Goal: Communication & Community: Answer question/provide support

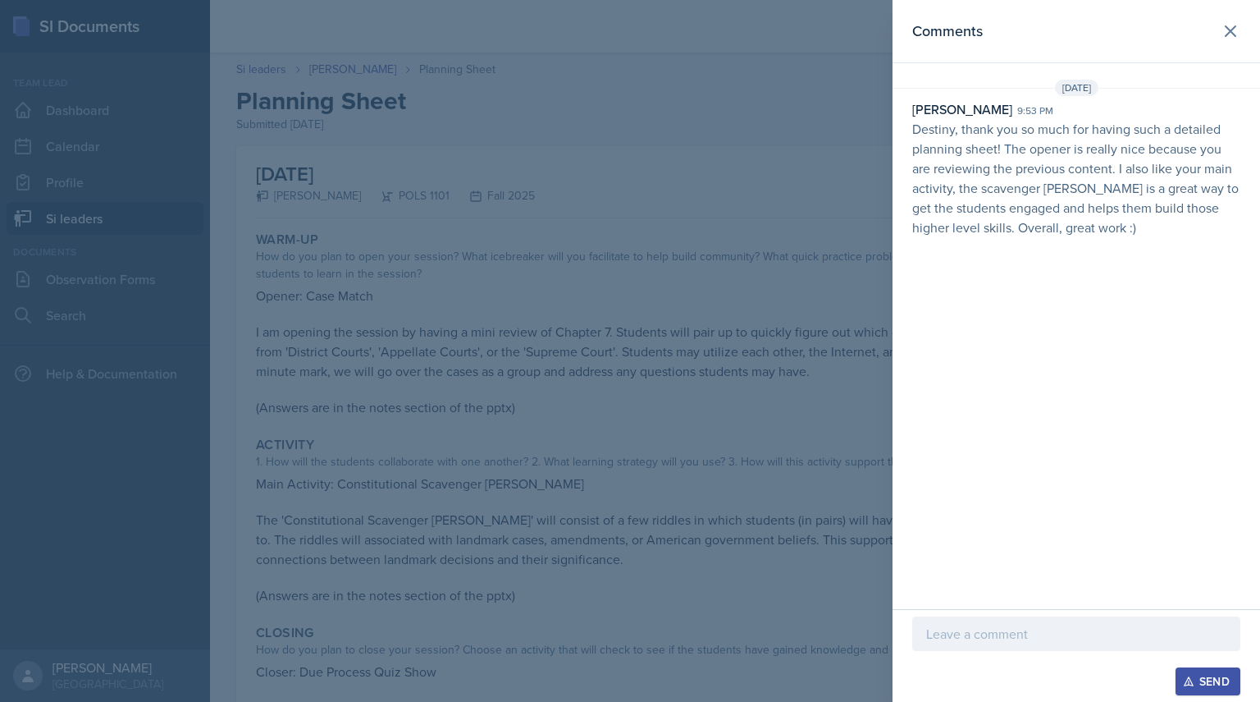
click at [462, 249] on div at bounding box center [630, 351] width 1260 height 702
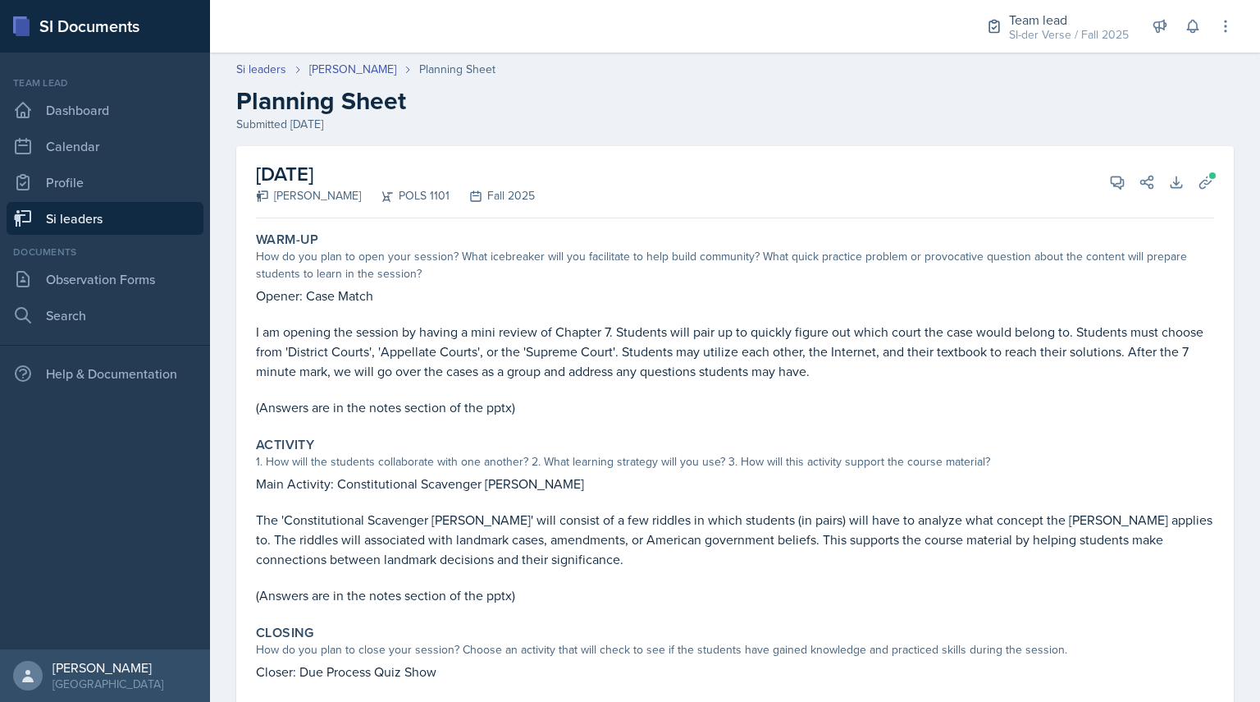
click at [149, 208] on link "Si leaders" at bounding box center [105, 218] width 197 height 33
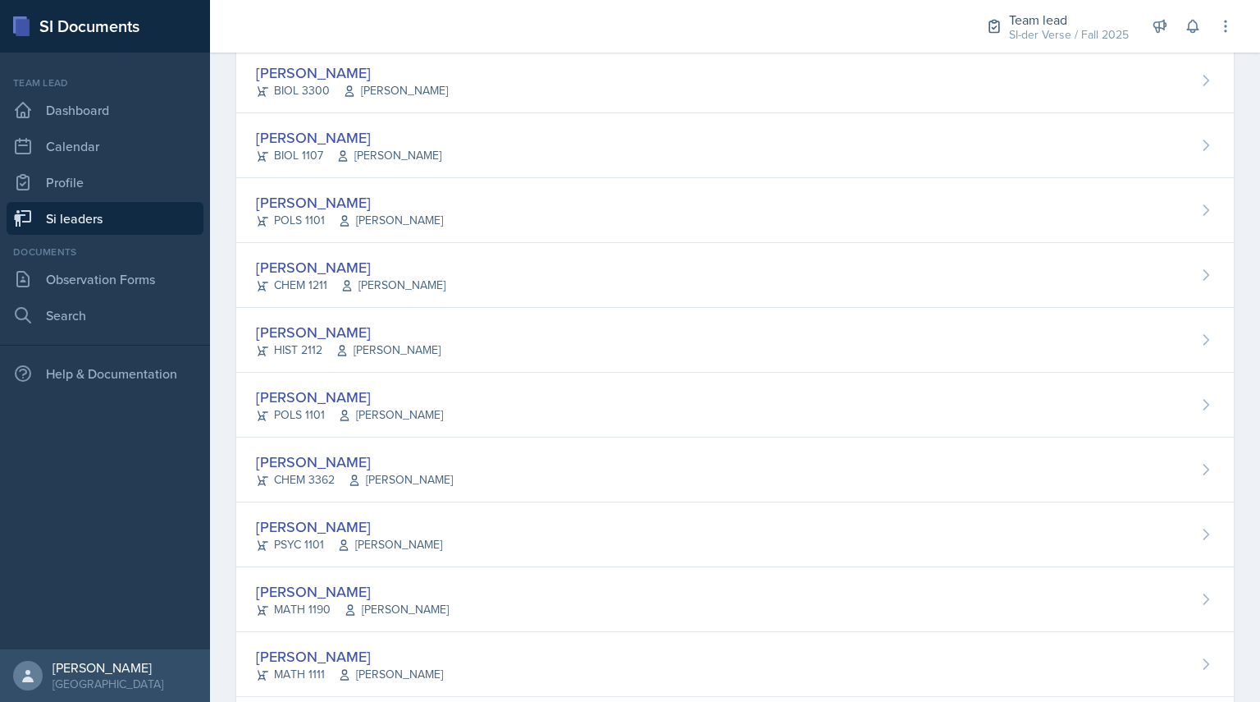
scroll to position [555, 0]
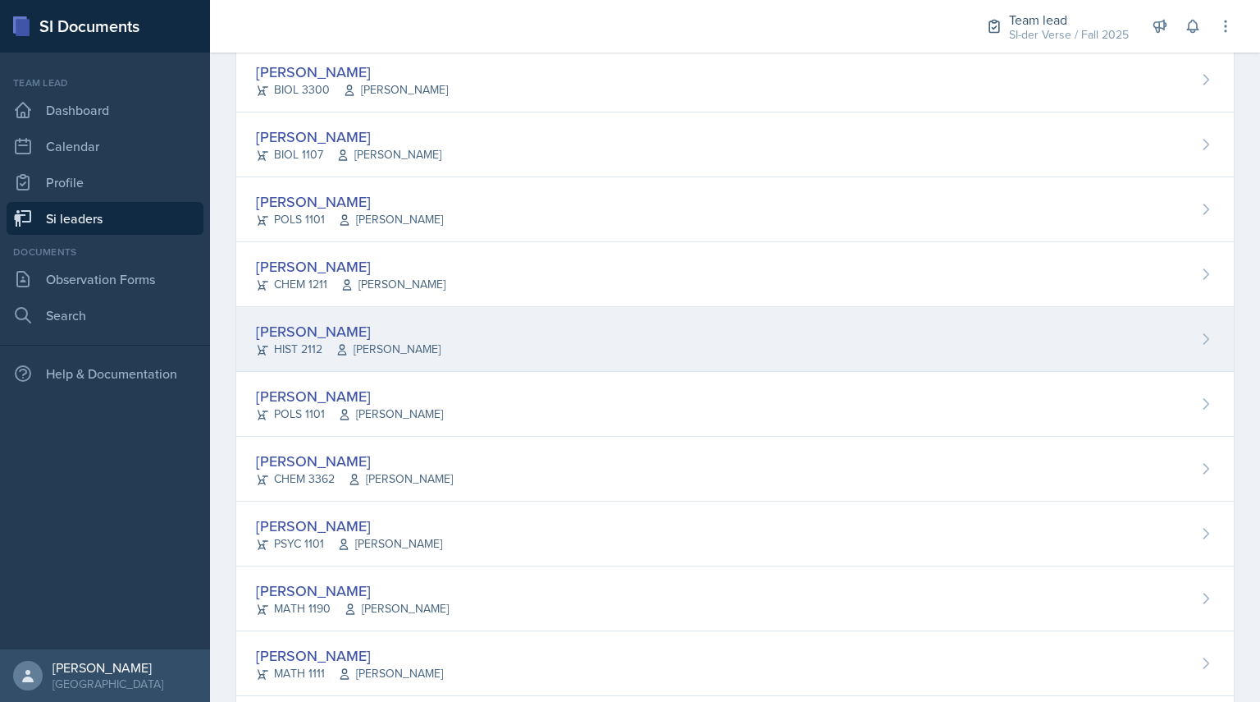
click at [336, 347] on icon at bounding box center [342, 349] width 13 height 13
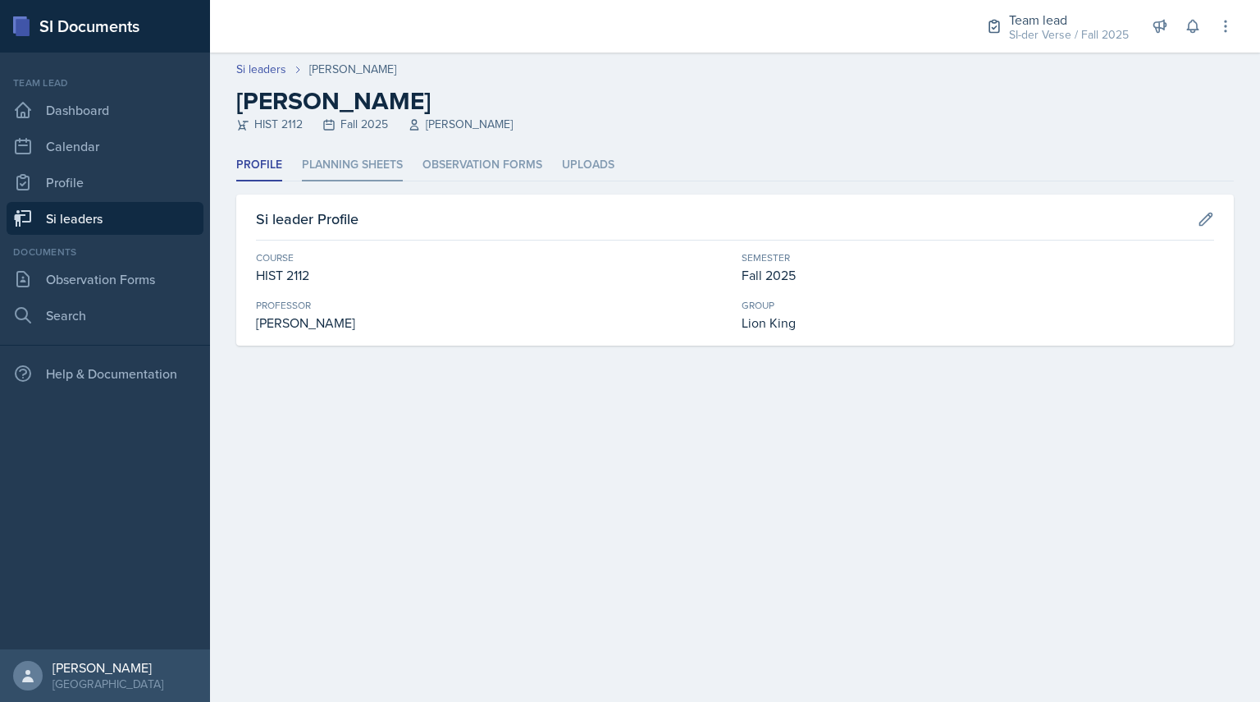
click at [316, 171] on li "Planning Sheets" at bounding box center [352, 165] width 101 height 32
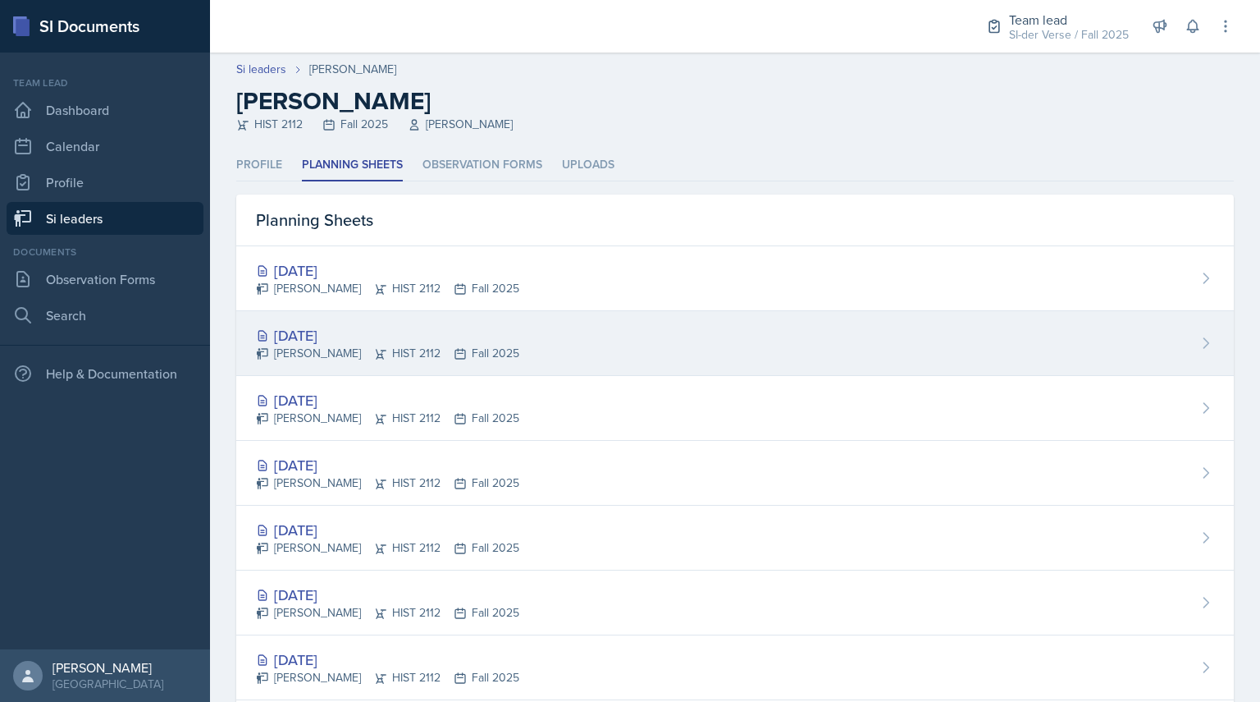
click at [310, 333] on div "[DATE]" at bounding box center [387, 335] width 263 height 22
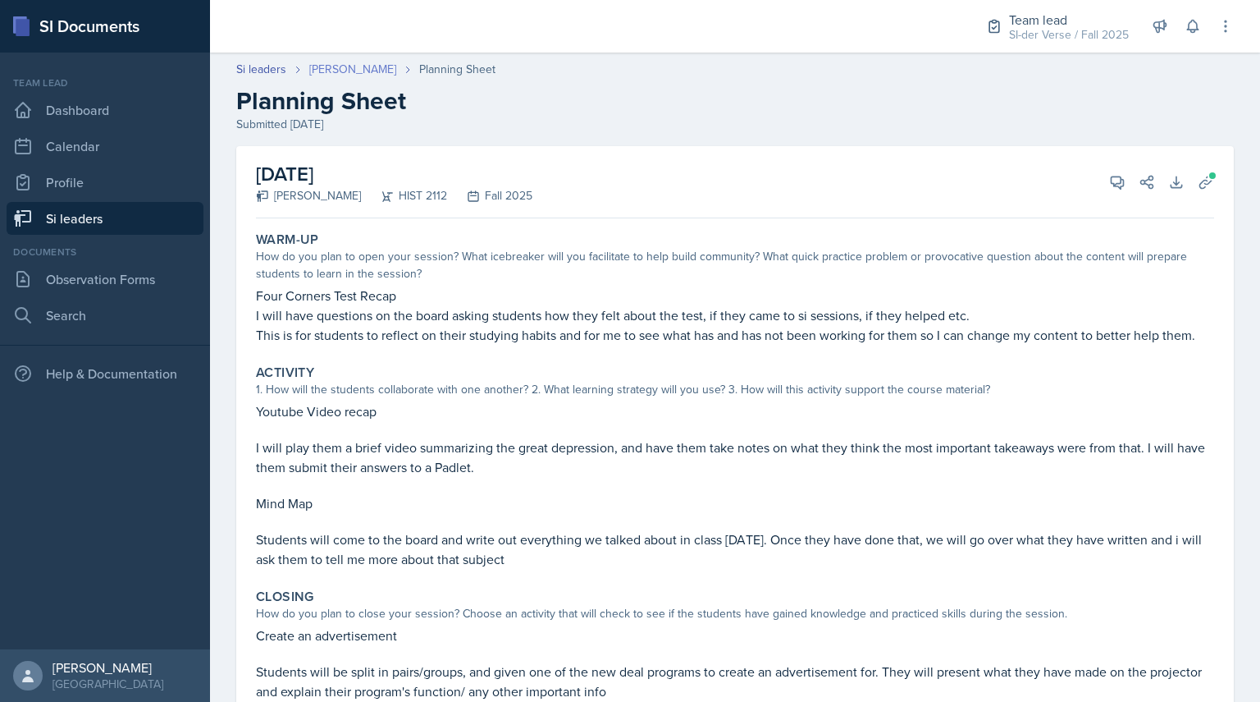
click at [336, 62] on link "[PERSON_NAME]" at bounding box center [352, 69] width 87 height 17
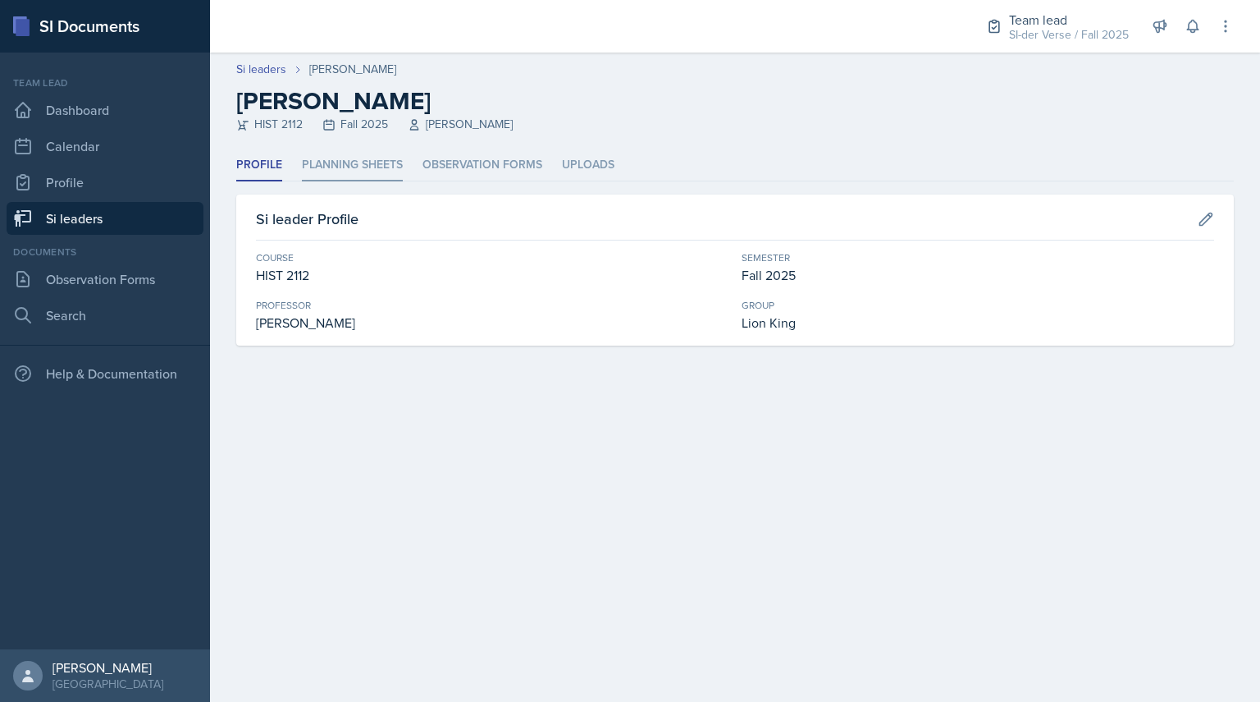
click at [357, 159] on li "Planning Sheets" at bounding box center [352, 165] width 101 height 32
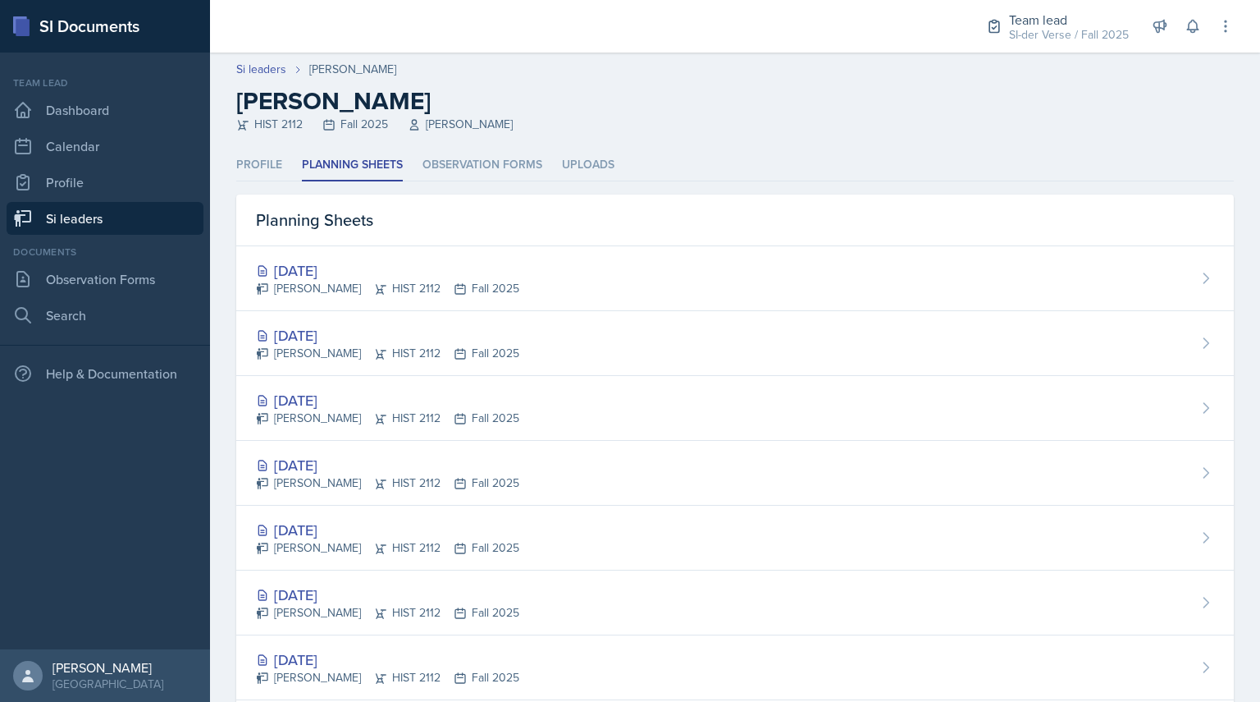
click at [336, 245] on div "Planning Sheets" at bounding box center [735, 220] width 998 height 52
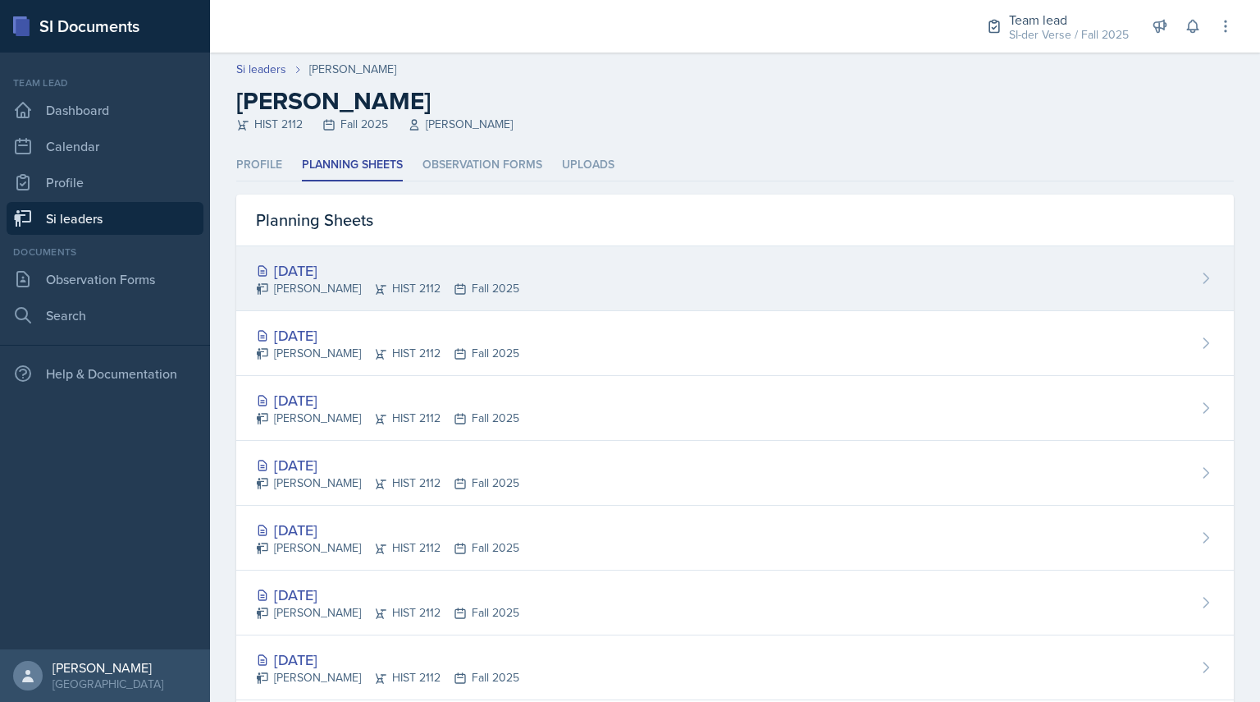
click at [345, 287] on div "[PERSON_NAME] HIST 2112 Fall 2025" at bounding box center [387, 288] width 263 height 17
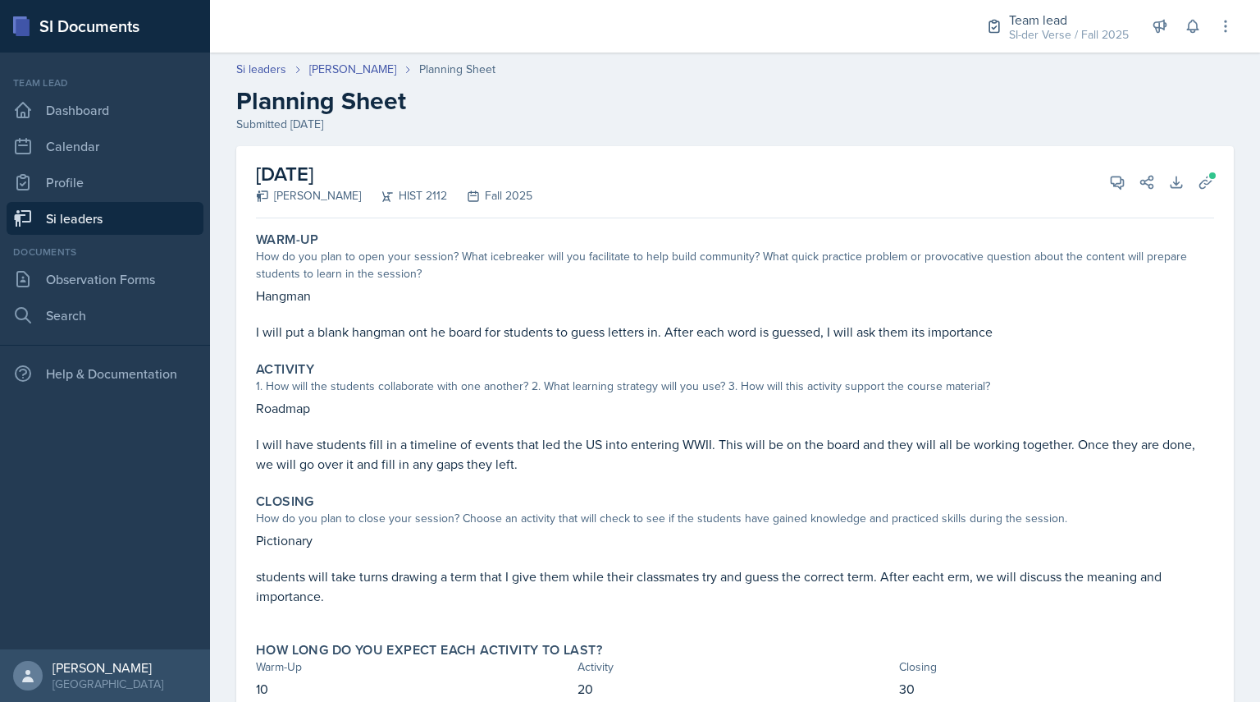
click at [144, 213] on link "Si leaders" at bounding box center [105, 218] width 197 height 33
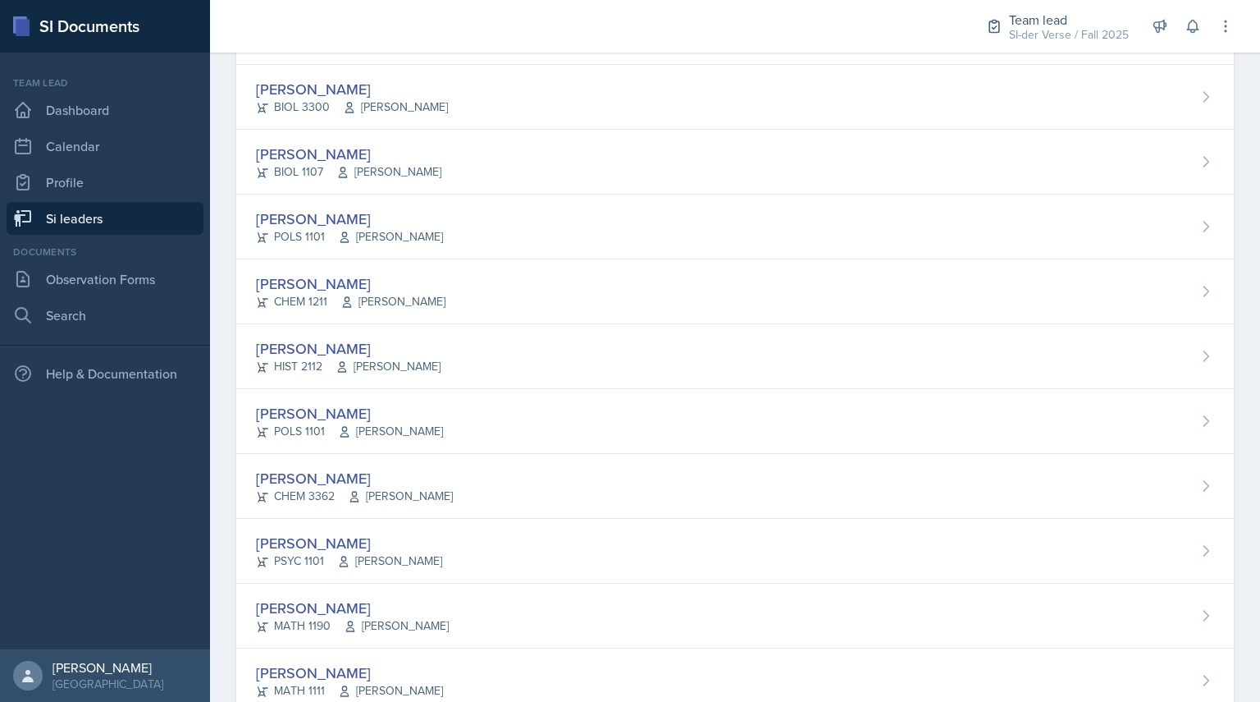
scroll to position [592, 0]
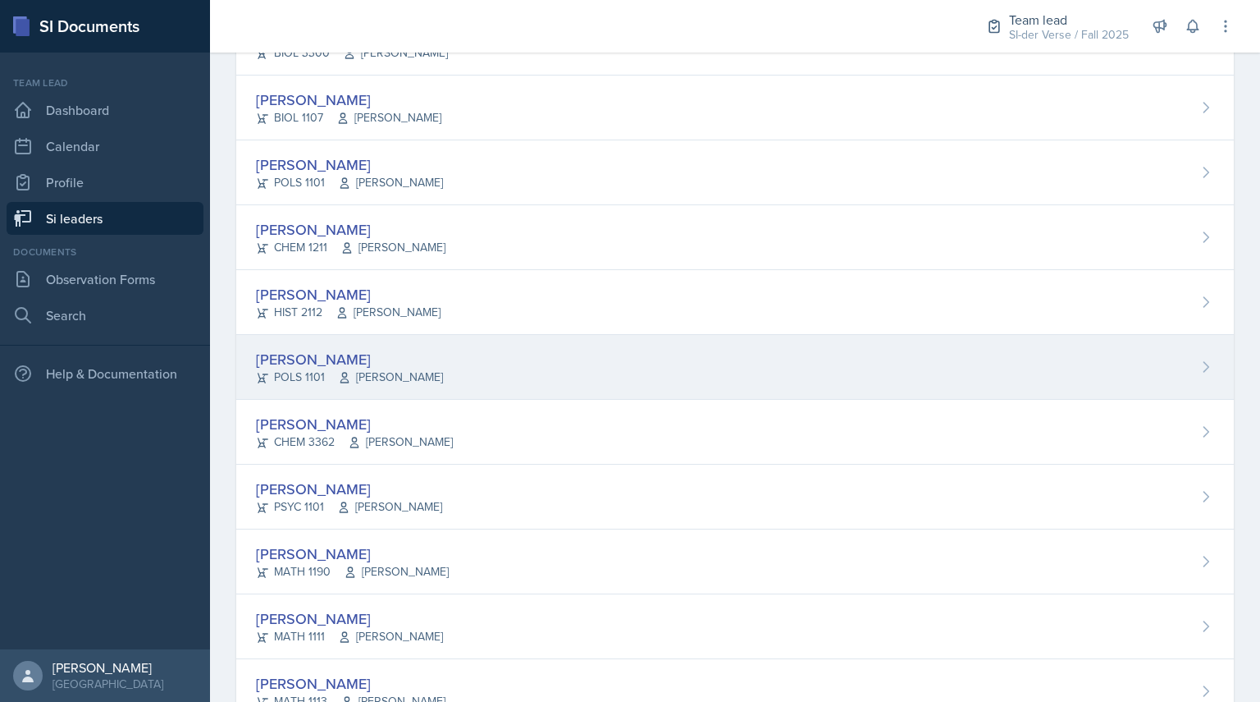
click at [404, 357] on div "[PERSON_NAME]" at bounding box center [349, 359] width 187 height 22
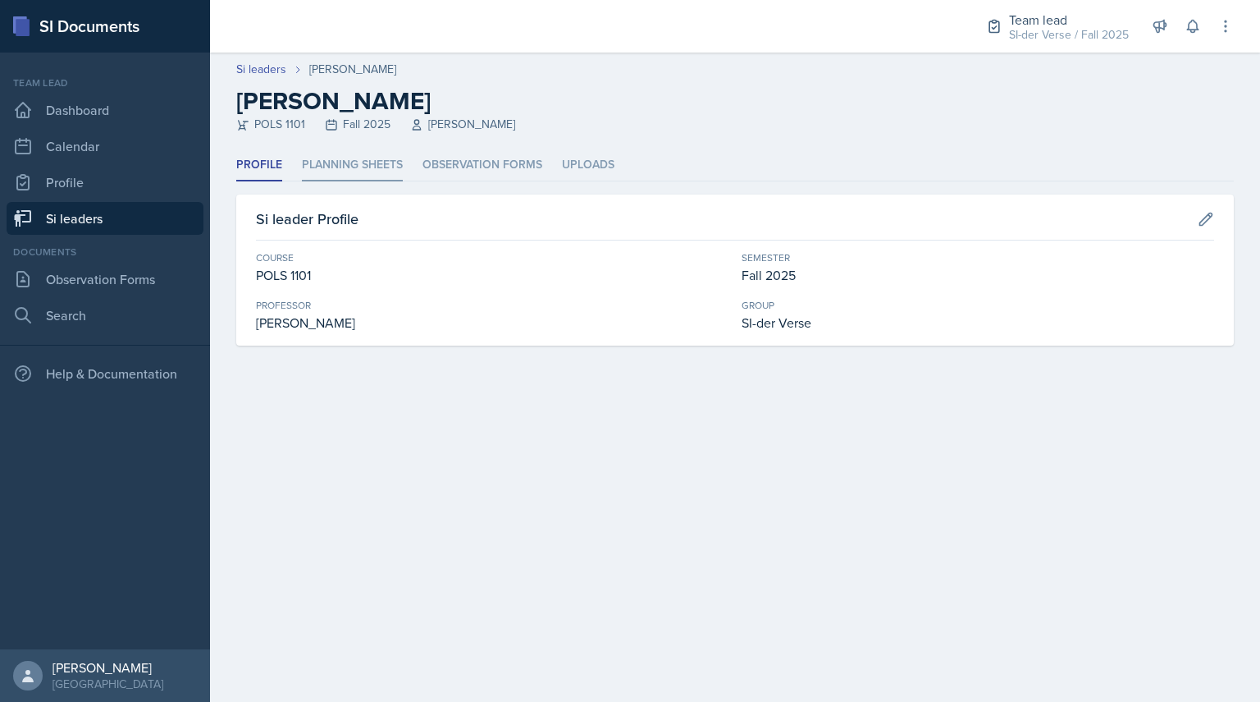
click at [321, 167] on li "Planning Sheets" at bounding box center [352, 165] width 101 height 32
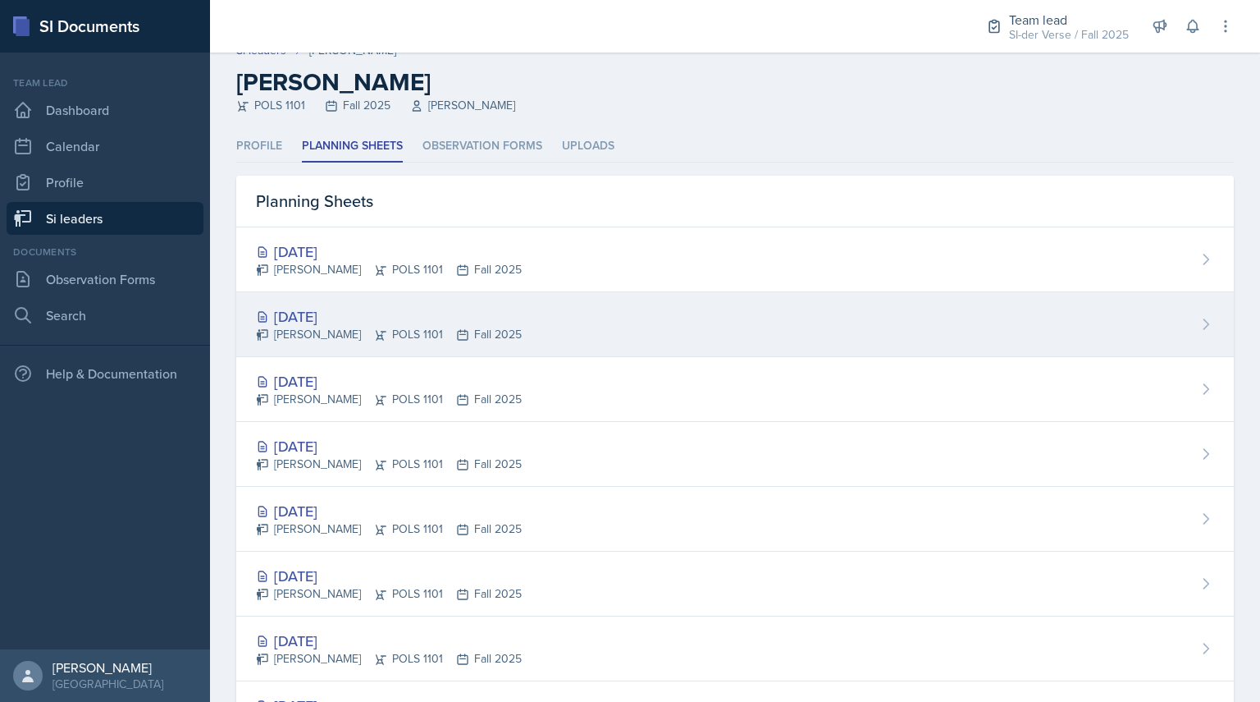
scroll to position [21, 0]
click at [300, 300] on div "[DATE] [PERSON_NAME] POLS 1101 Fall 2025" at bounding box center [735, 322] width 998 height 65
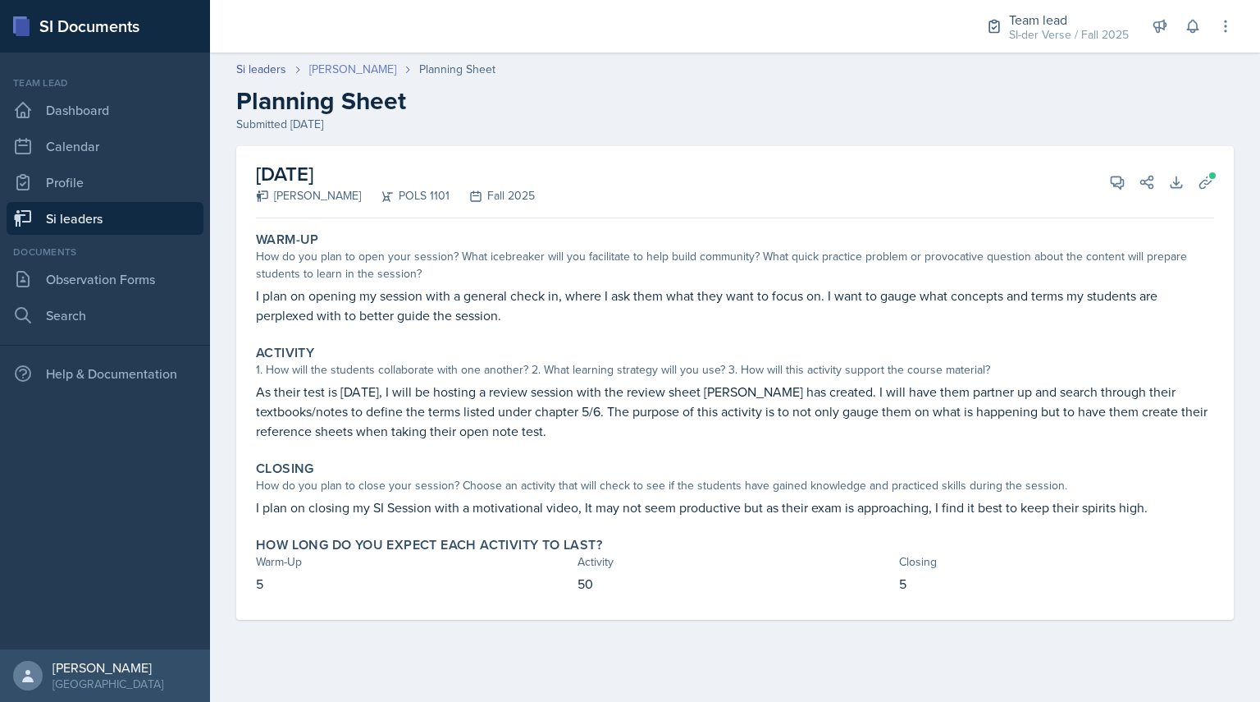
click at [345, 67] on link "[PERSON_NAME]" at bounding box center [352, 69] width 87 height 17
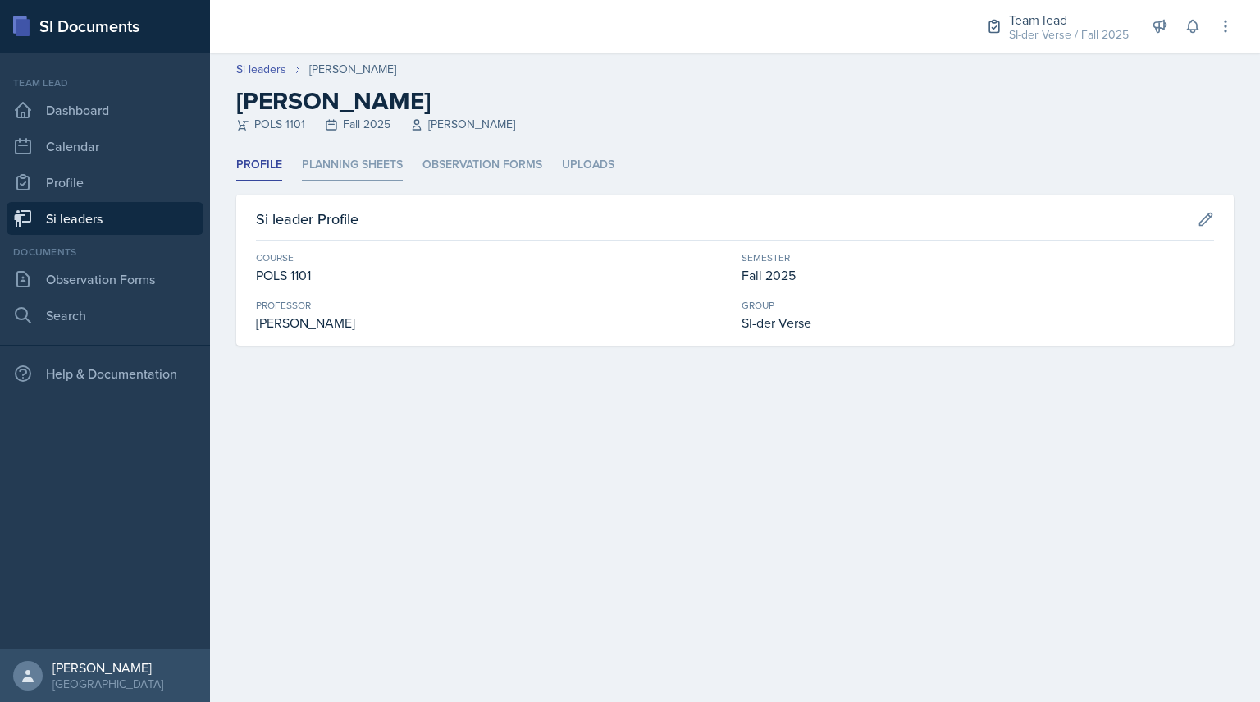
click at [318, 173] on li "Planning Sheets" at bounding box center [352, 165] width 101 height 32
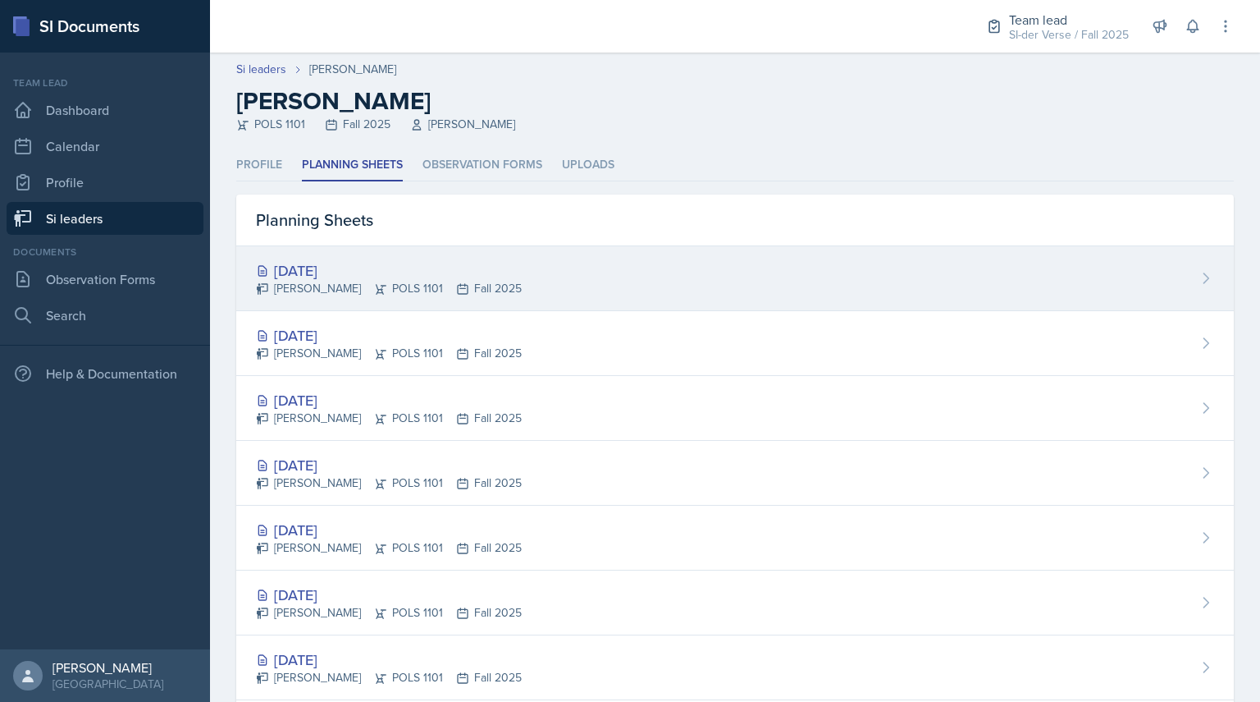
click at [313, 289] on div "[PERSON_NAME] POLS 1101 Fall 2025" at bounding box center [389, 288] width 266 height 17
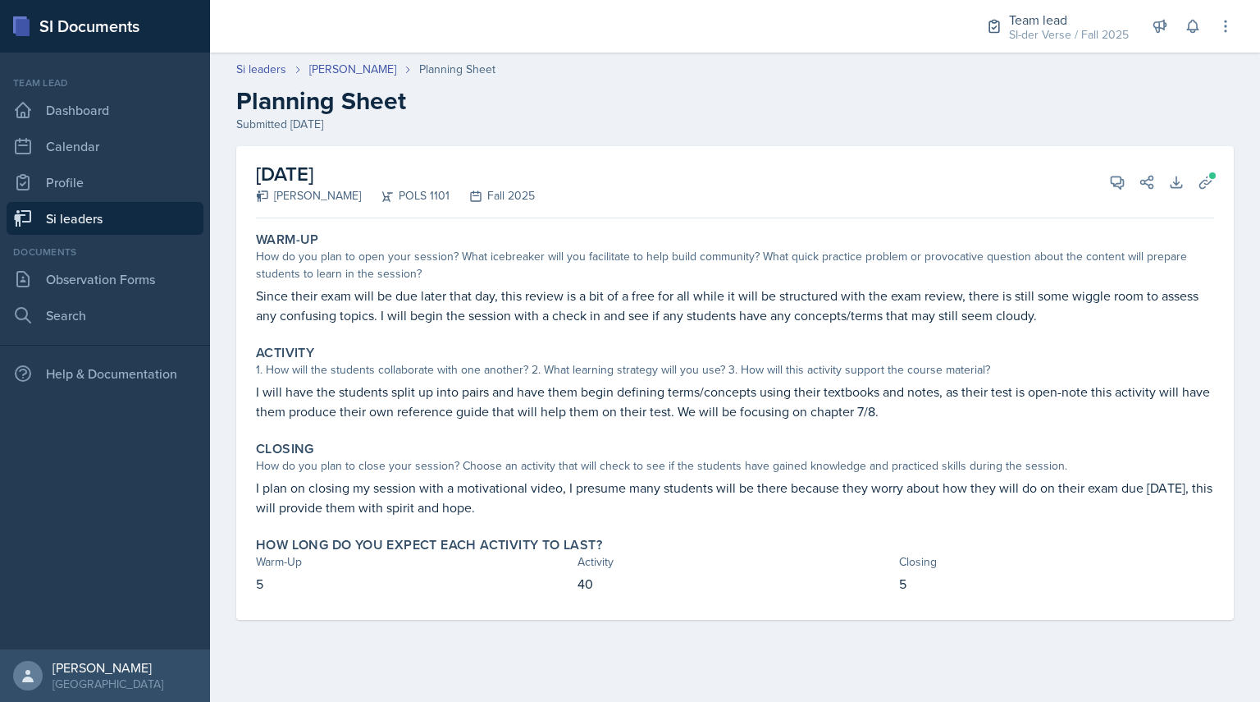
click at [153, 217] on link "Si leaders" at bounding box center [105, 218] width 197 height 33
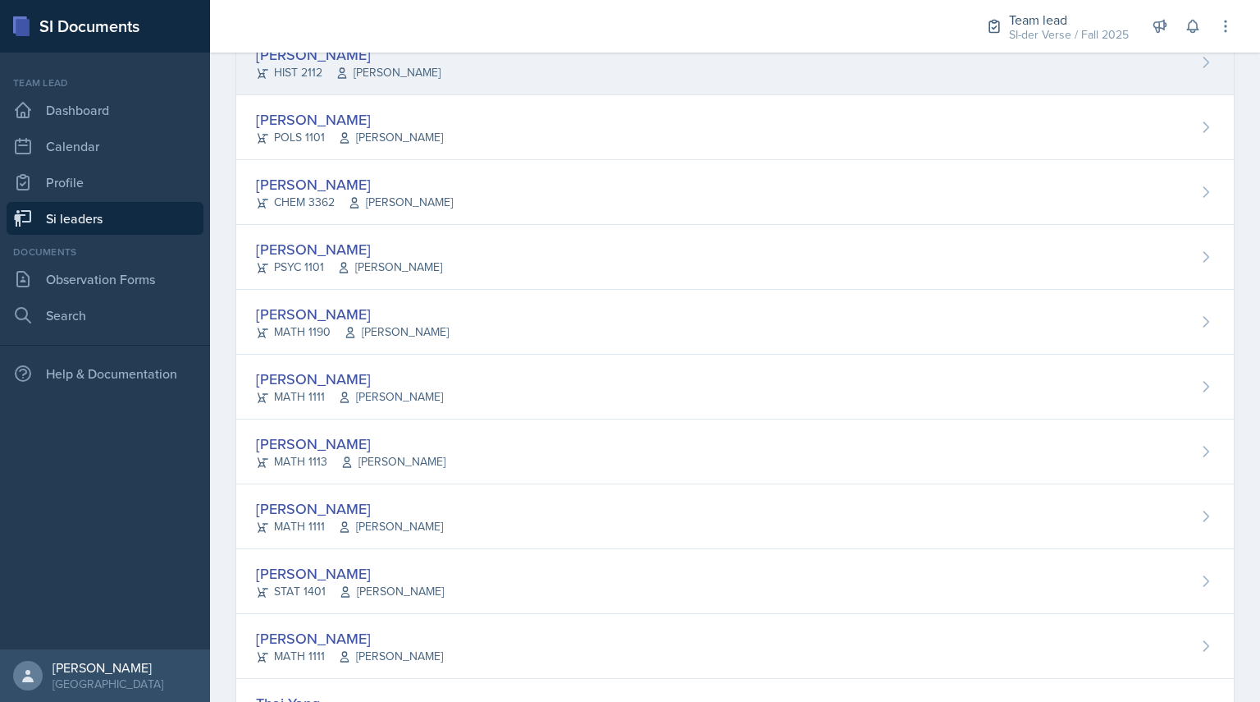
scroll to position [834, 0]
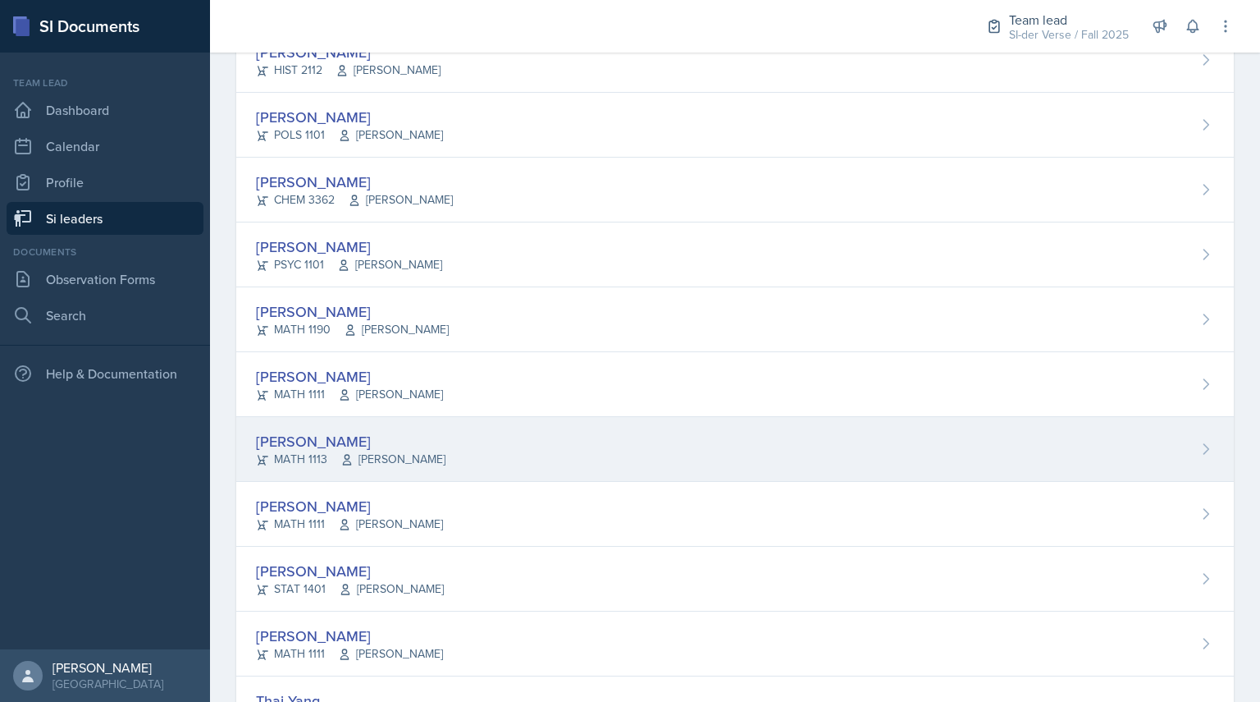
click at [303, 453] on div "MATH 1113 [PERSON_NAME]" at bounding box center [351, 458] width 190 height 17
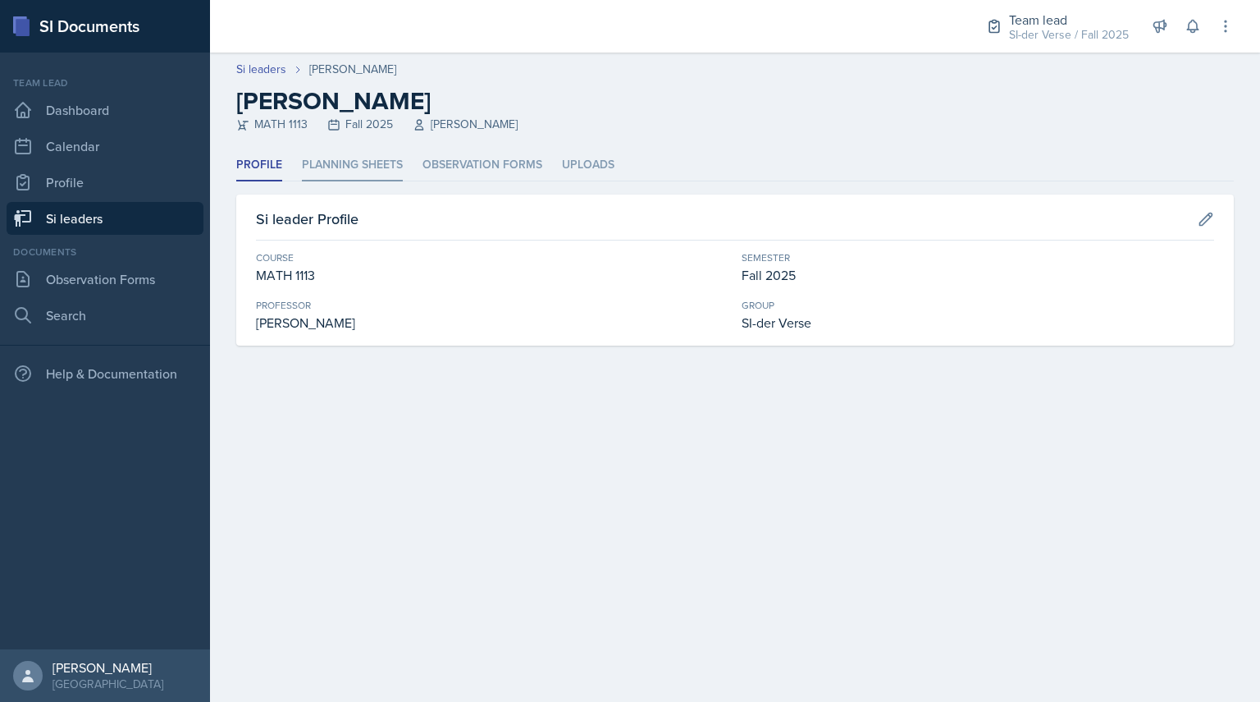
click at [340, 167] on li "Planning Sheets" at bounding box center [352, 165] width 101 height 32
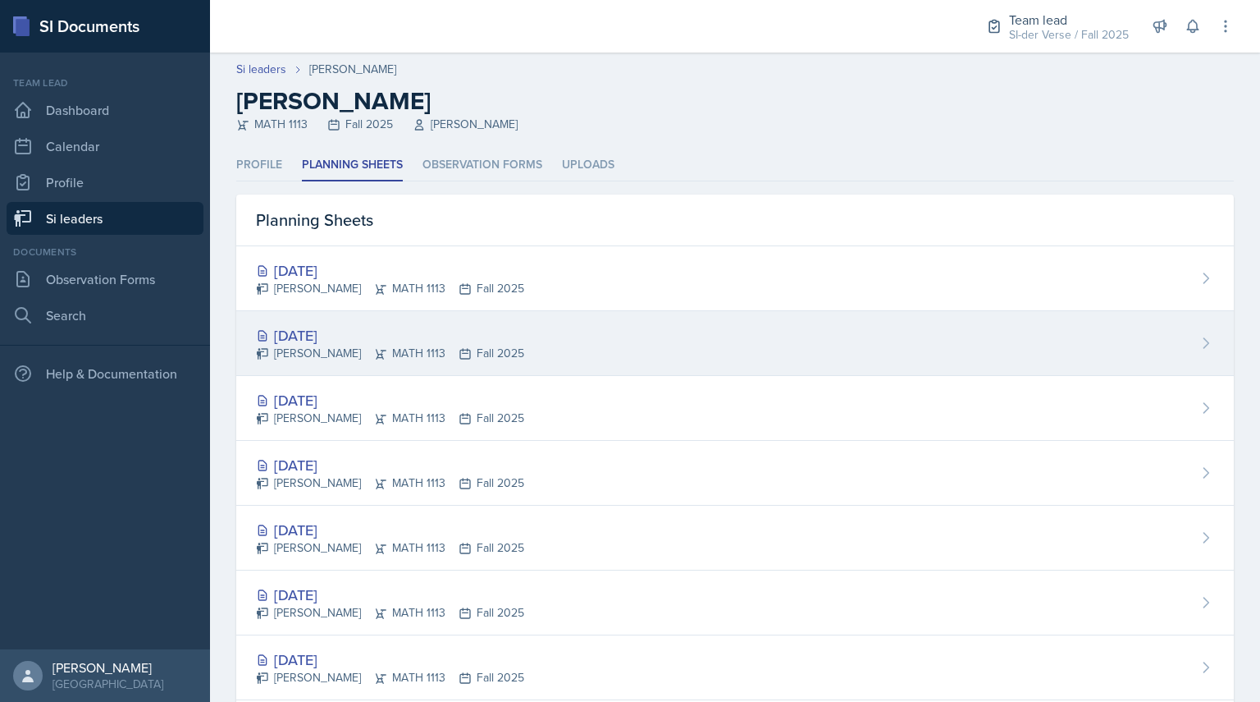
click at [313, 354] on div "[PERSON_NAME] MATH 1113 Fall 2025" at bounding box center [390, 353] width 268 height 17
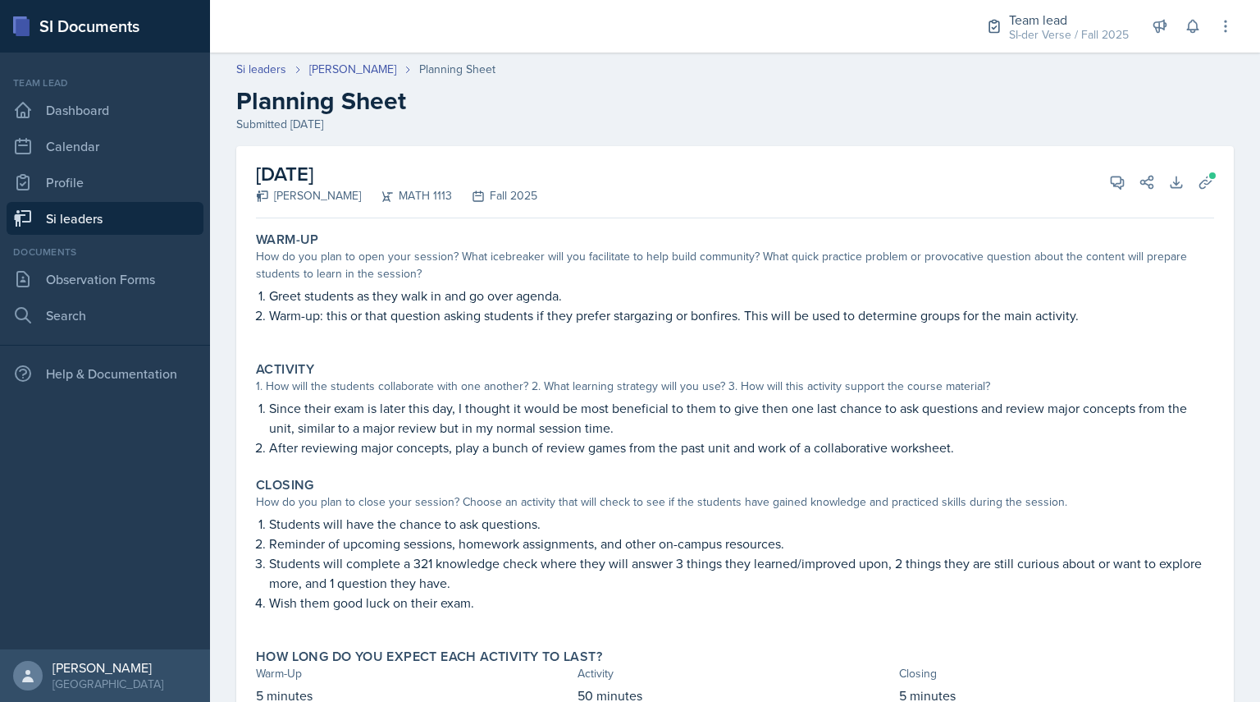
click at [133, 217] on link "Si leaders" at bounding box center [105, 218] width 197 height 33
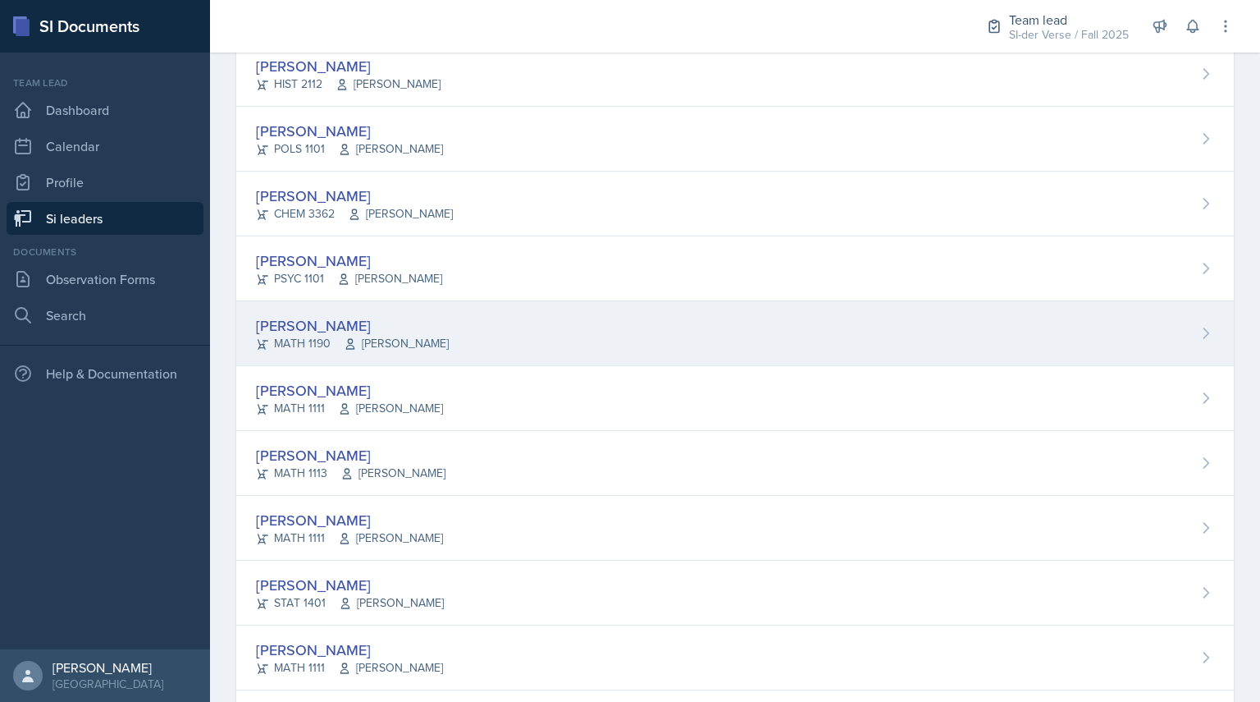
scroll to position [912, 0]
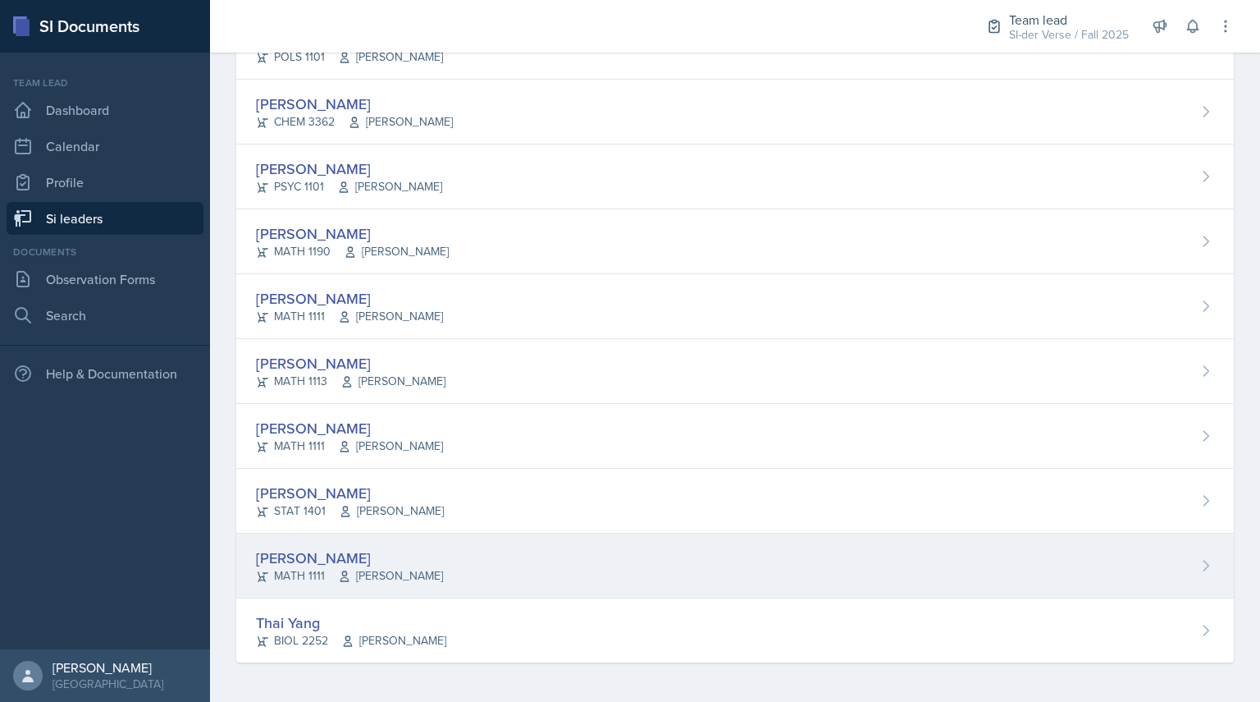
click at [305, 556] on div "[PERSON_NAME]" at bounding box center [349, 558] width 187 height 22
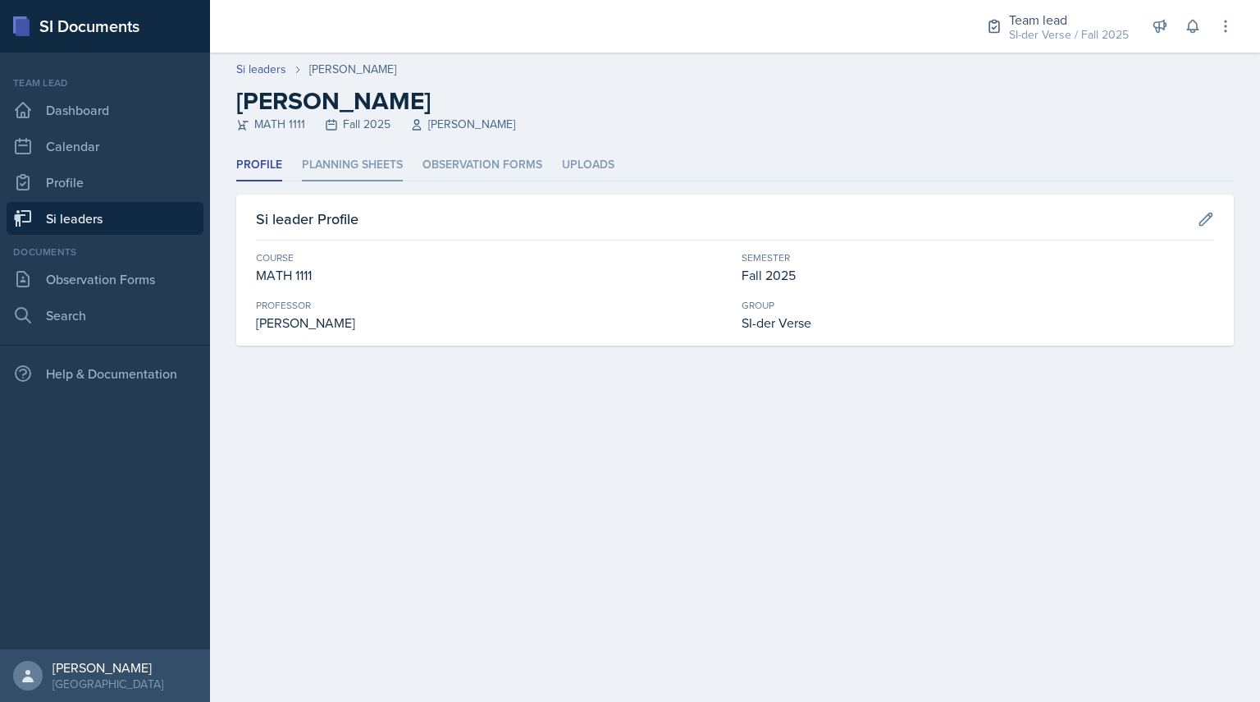
click at [355, 167] on li "Planning Sheets" at bounding box center [352, 165] width 101 height 32
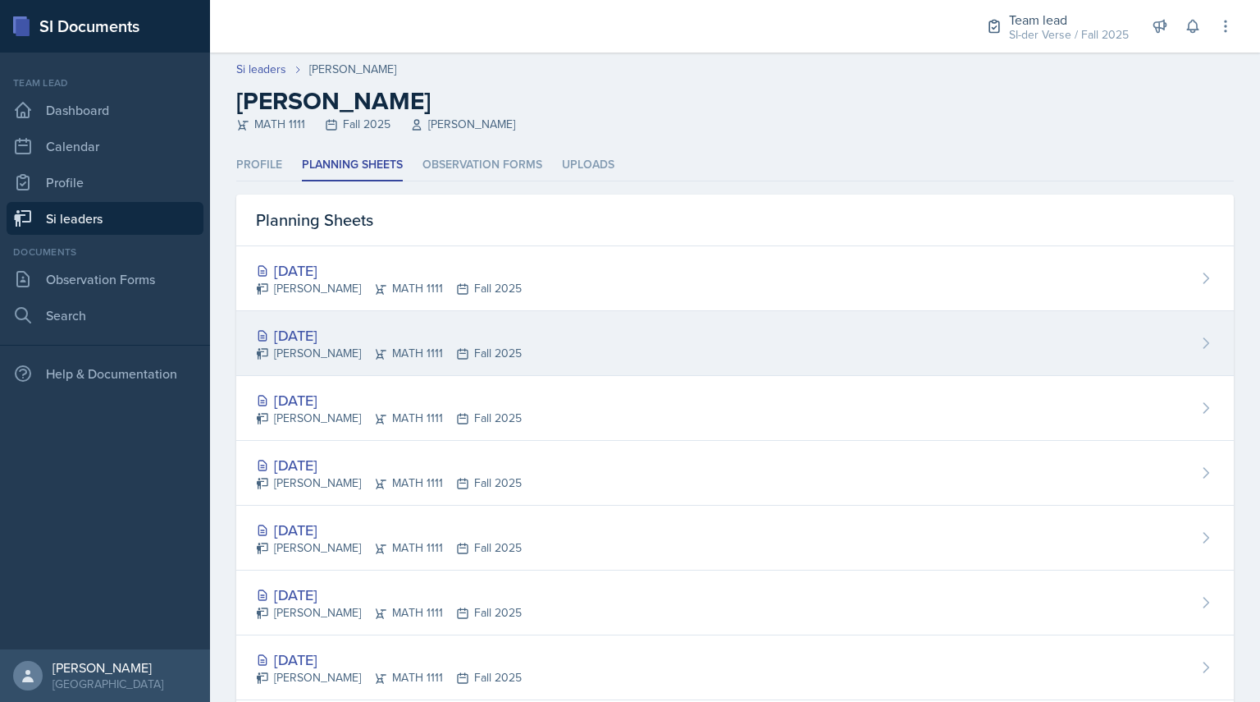
click at [308, 328] on div "[DATE]" at bounding box center [389, 335] width 266 height 22
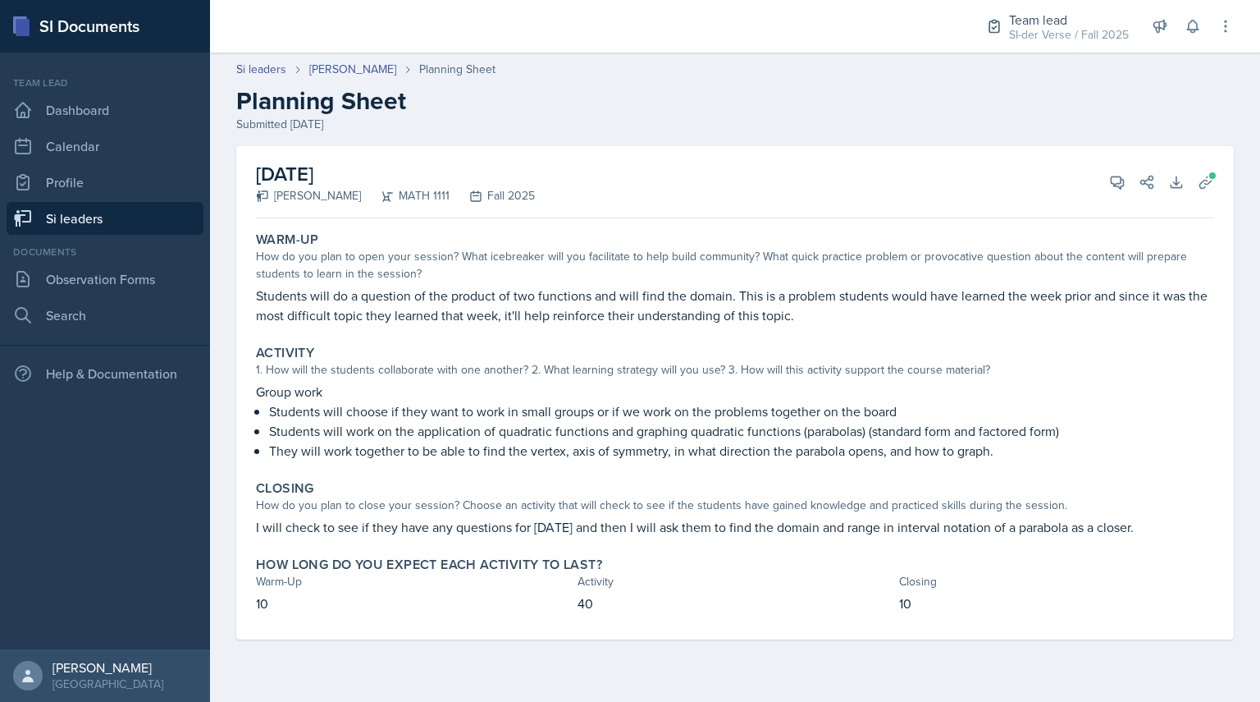
click at [373, 58] on header "Si leaders [PERSON_NAME] Planning Sheet Planning Sheet Submitted [DATE]" at bounding box center [735, 96] width 1050 height 105
click at [373, 66] on link "[PERSON_NAME]" at bounding box center [352, 69] width 87 height 17
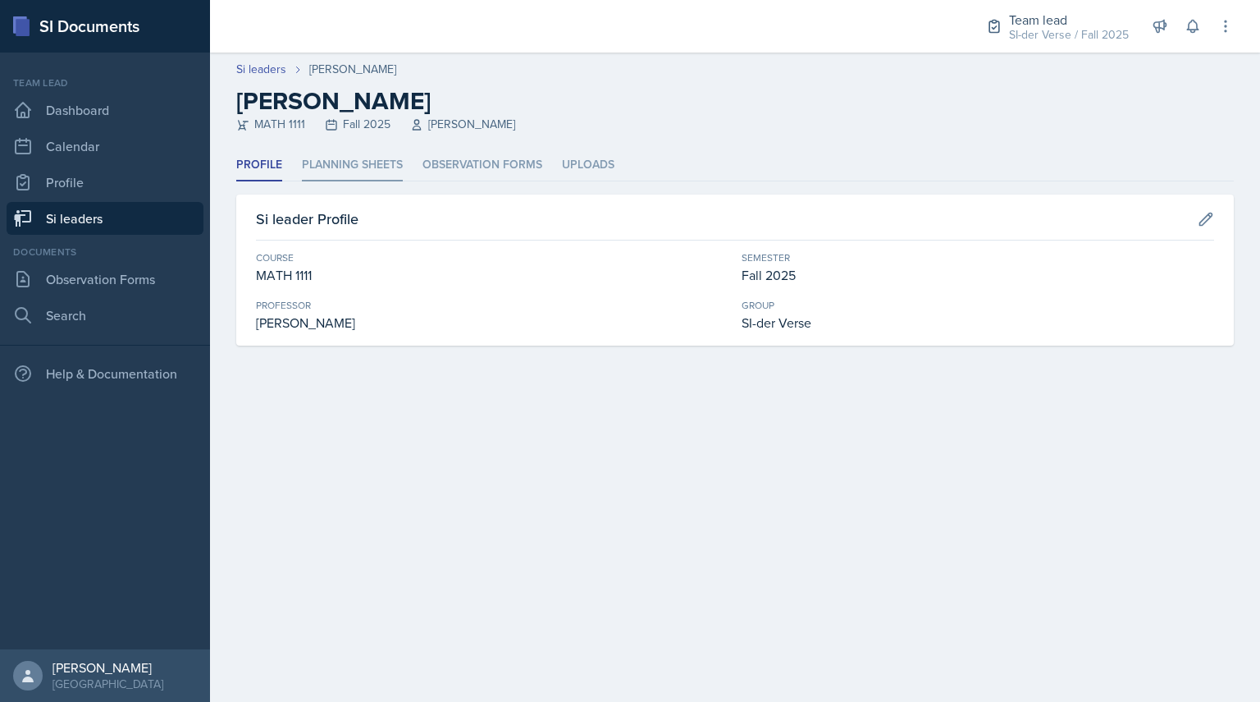
click at [330, 172] on li "Planning Sheets" at bounding box center [352, 165] width 101 height 32
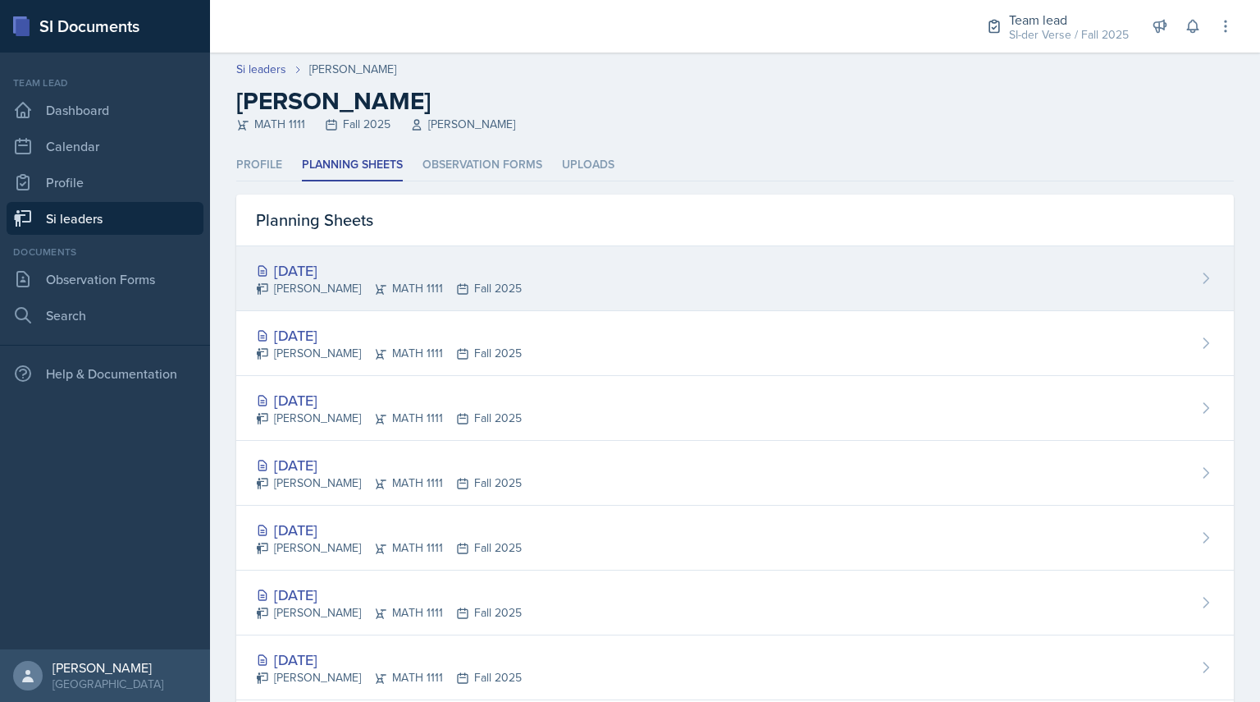
click at [306, 262] on div "[DATE]" at bounding box center [389, 270] width 266 height 22
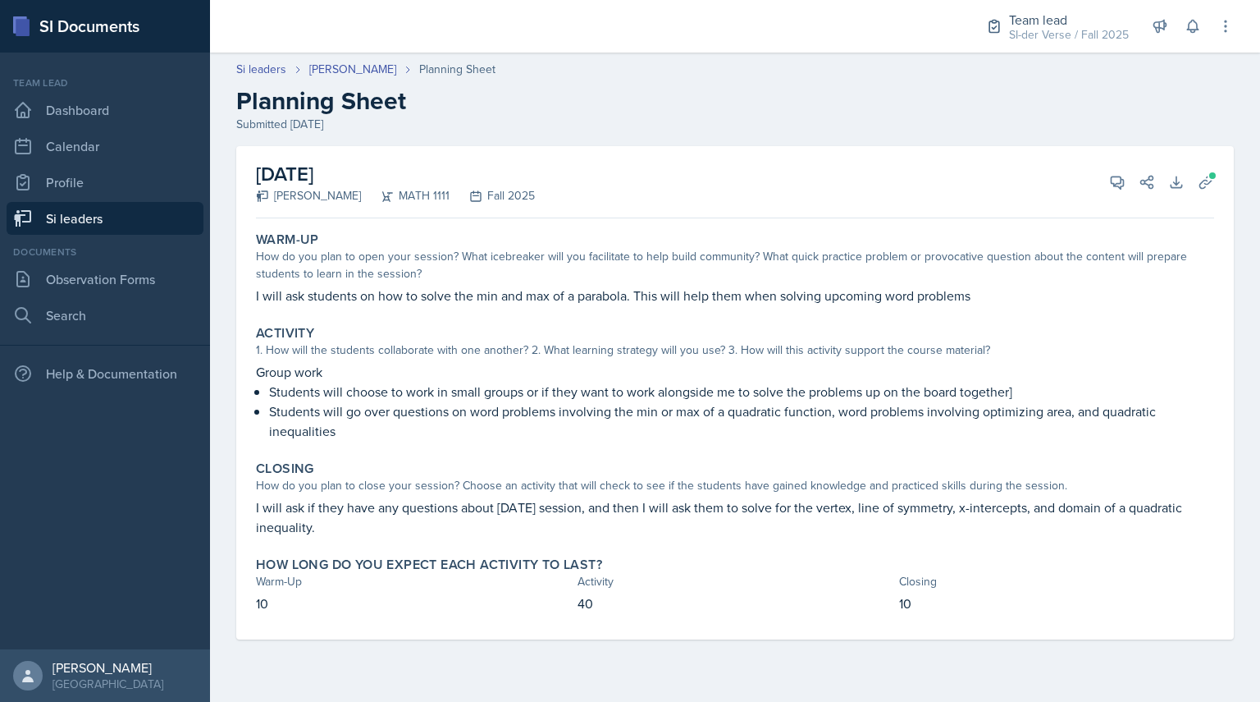
click at [157, 223] on link "Si leaders" at bounding box center [105, 218] width 197 height 33
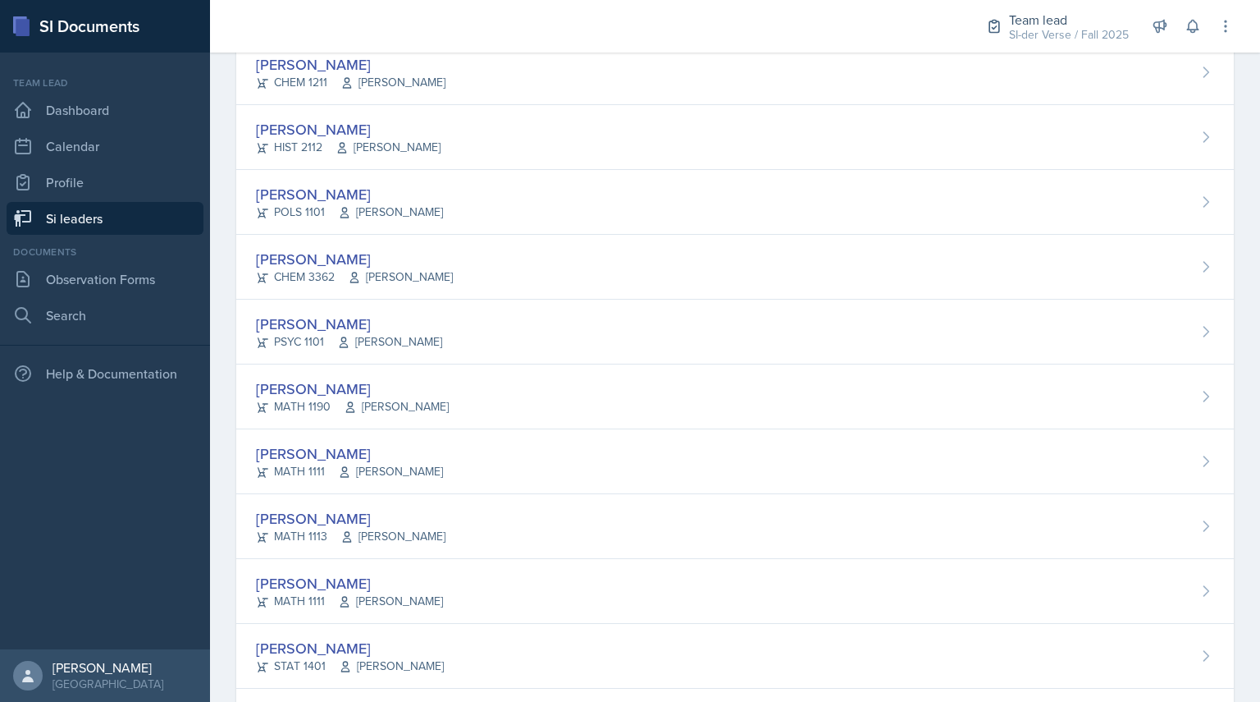
scroll to position [912, 0]
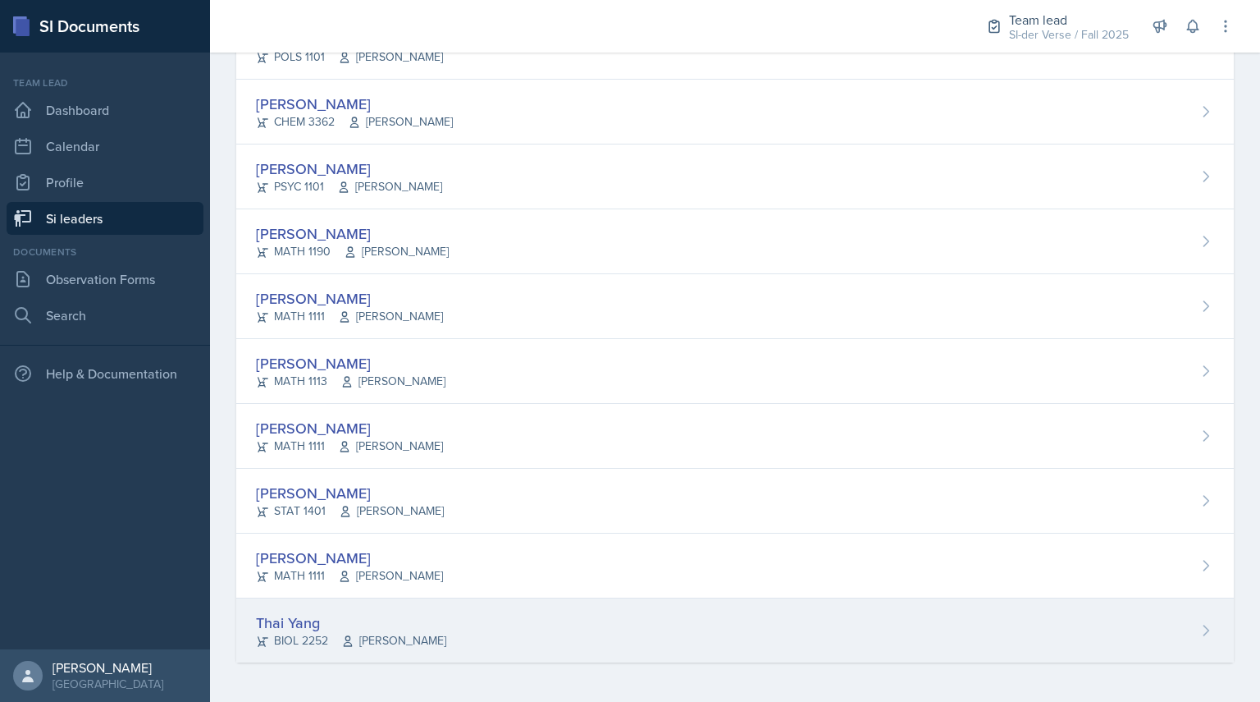
click at [299, 608] on div "[DEMOGRAPHIC_DATA] Yang BIOL 2252 [PERSON_NAME]" at bounding box center [735, 630] width 998 height 64
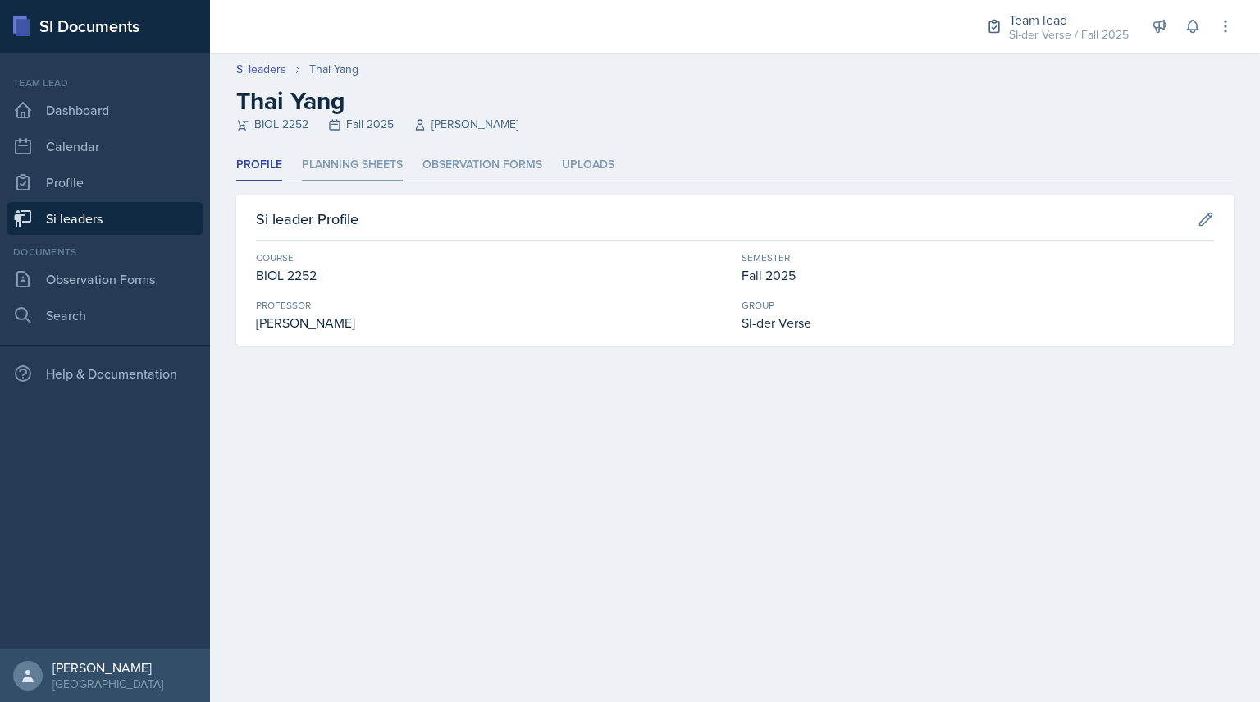
click at [347, 181] on li "Planning Sheets" at bounding box center [352, 165] width 101 height 32
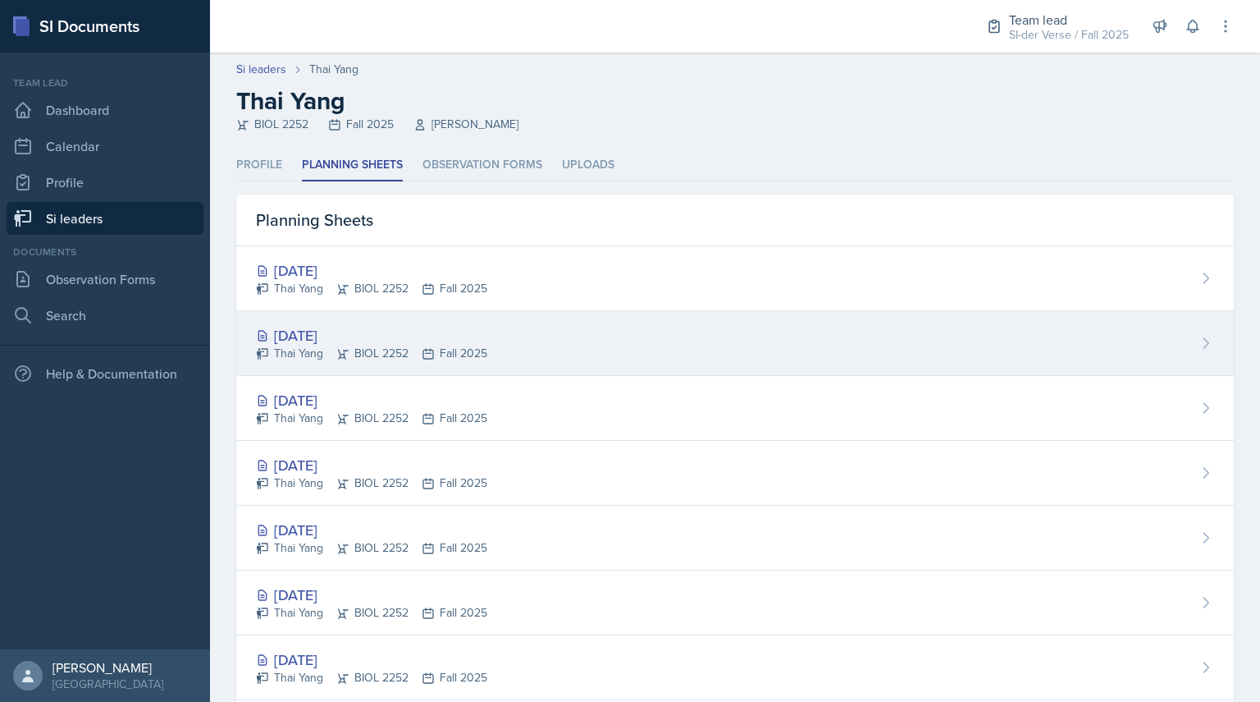
click at [341, 347] on icon at bounding box center [342, 353] width 13 height 13
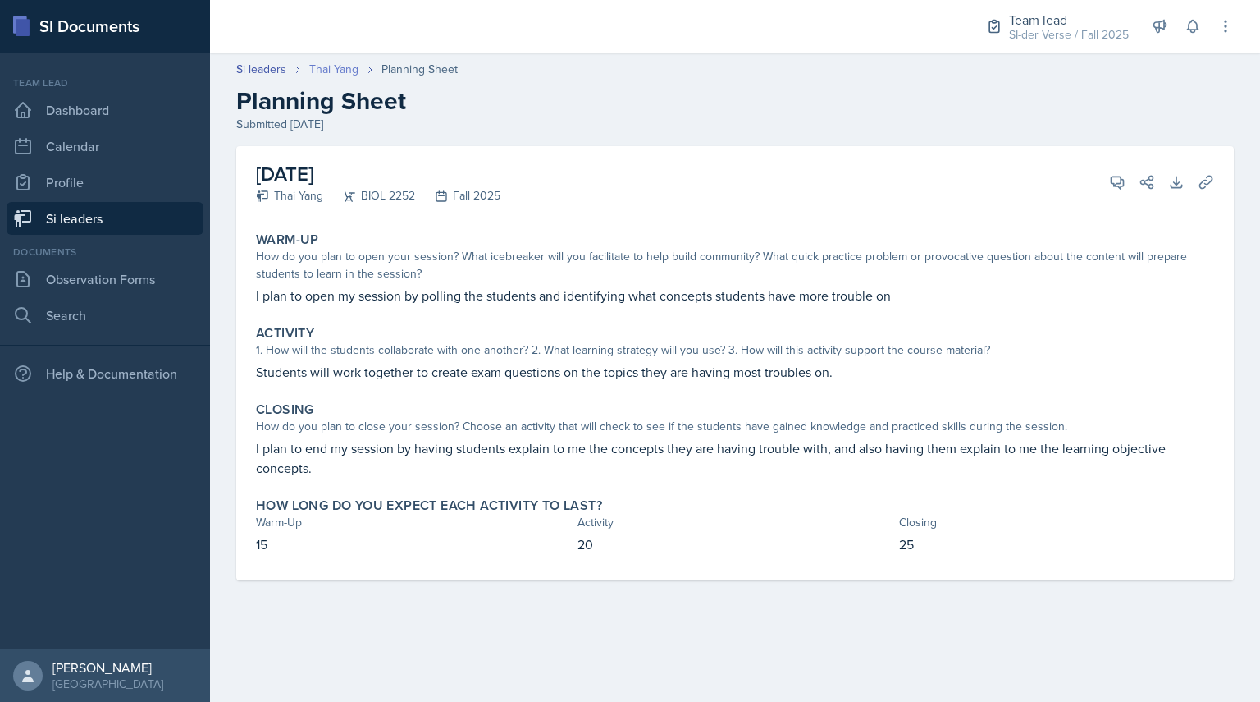
click at [331, 63] on link "Thai Yang" at bounding box center [333, 69] width 49 height 17
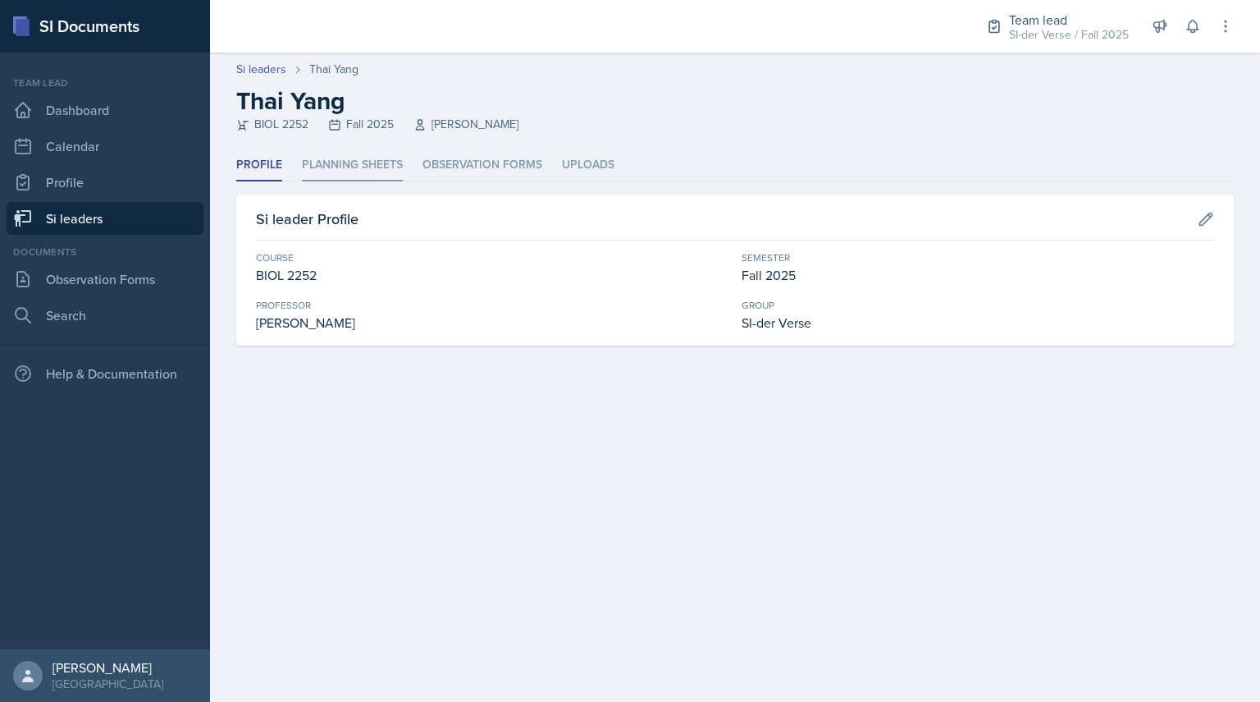
click at [302, 161] on li "Planning Sheets" at bounding box center [352, 165] width 101 height 32
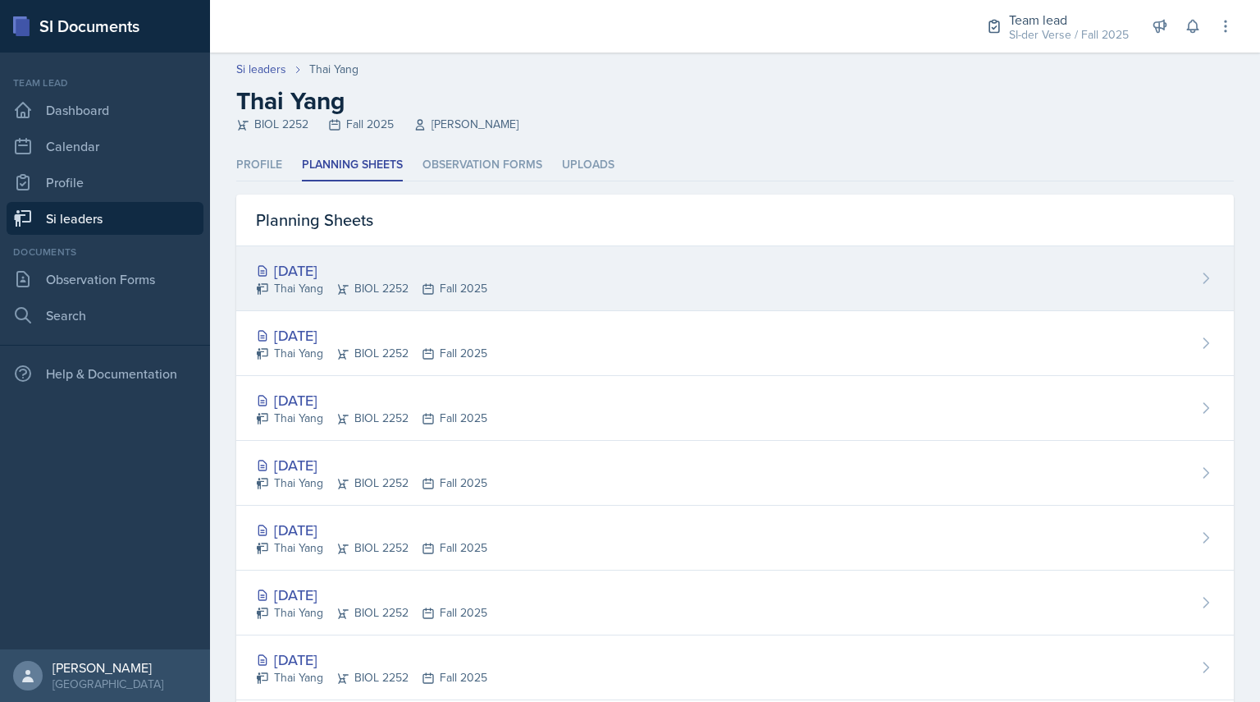
click at [296, 285] on div "Thai Yang BIOL 2252 Fall 2025" at bounding box center [371, 288] width 231 height 17
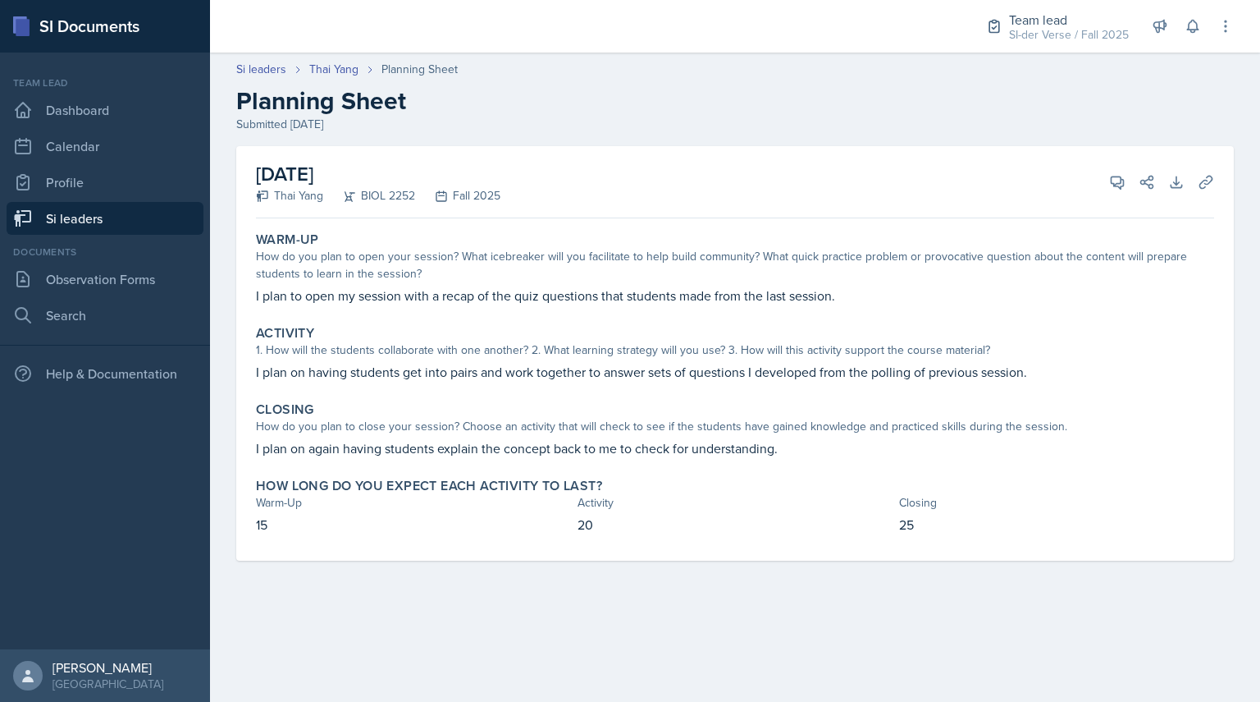
click at [158, 211] on link "Si leaders" at bounding box center [105, 218] width 197 height 33
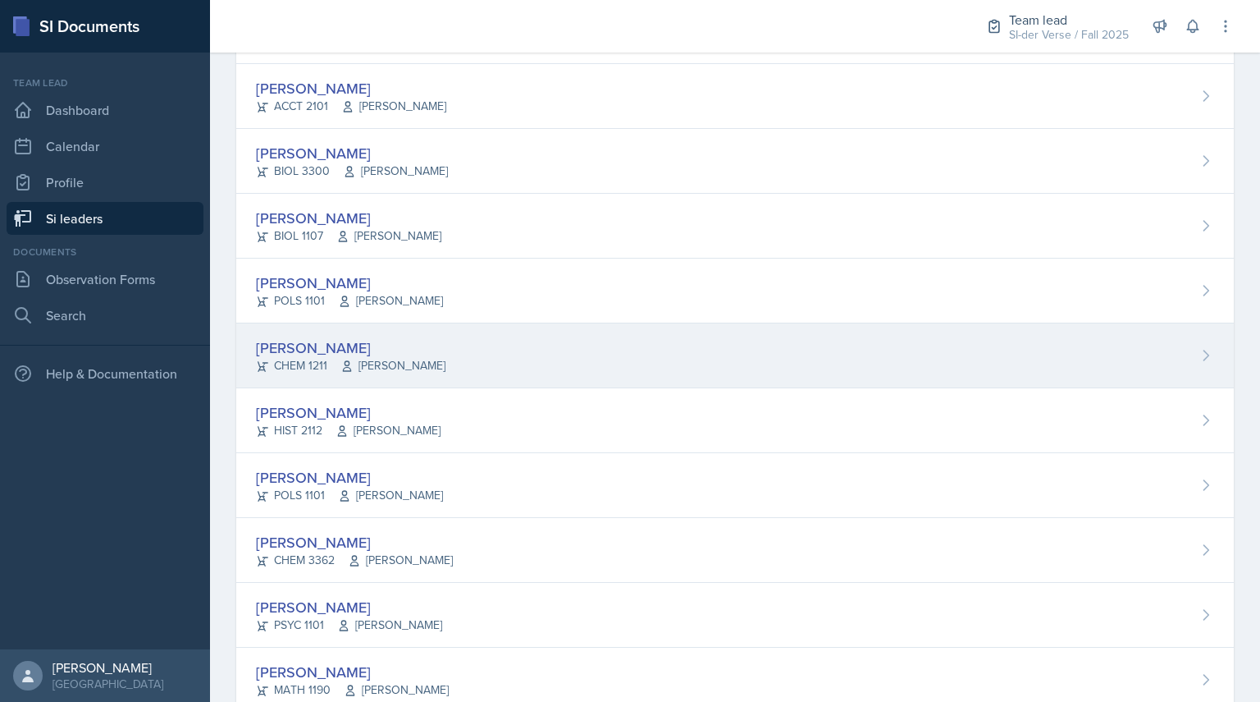
scroll to position [489, 0]
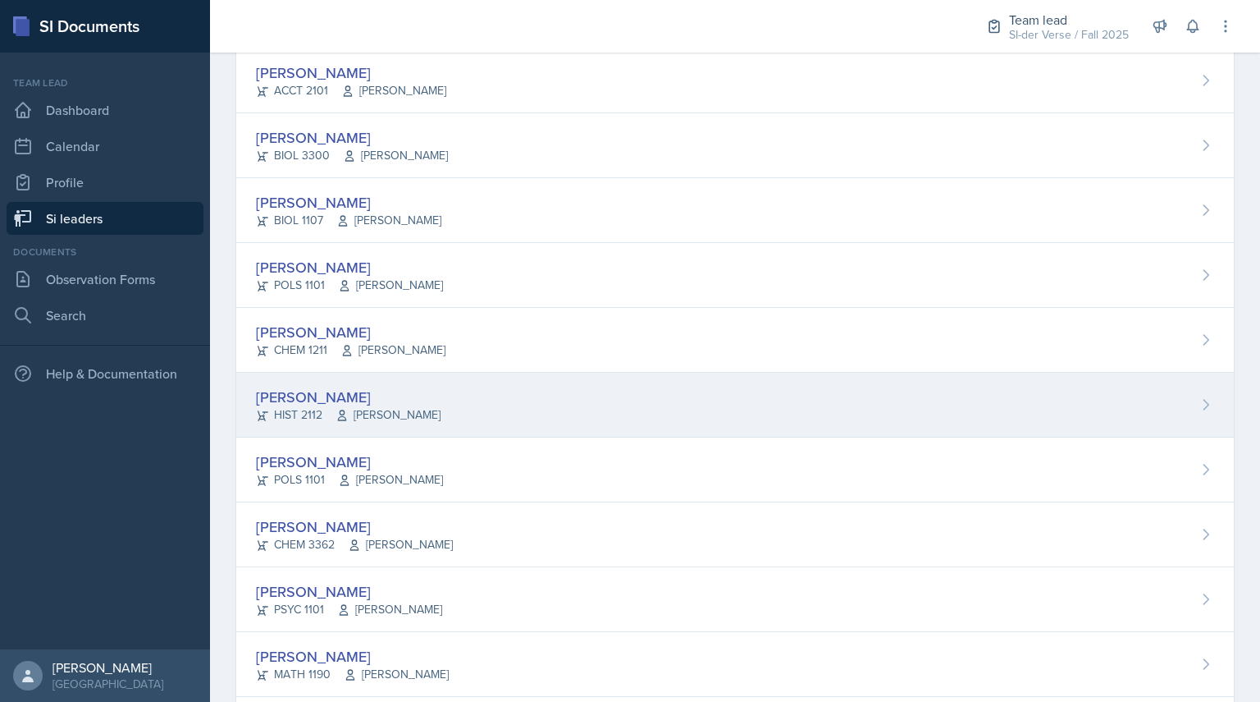
click at [295, 392] on div "[PERSON_NAME]" at bounding box center [348, 397] width 185 height 22
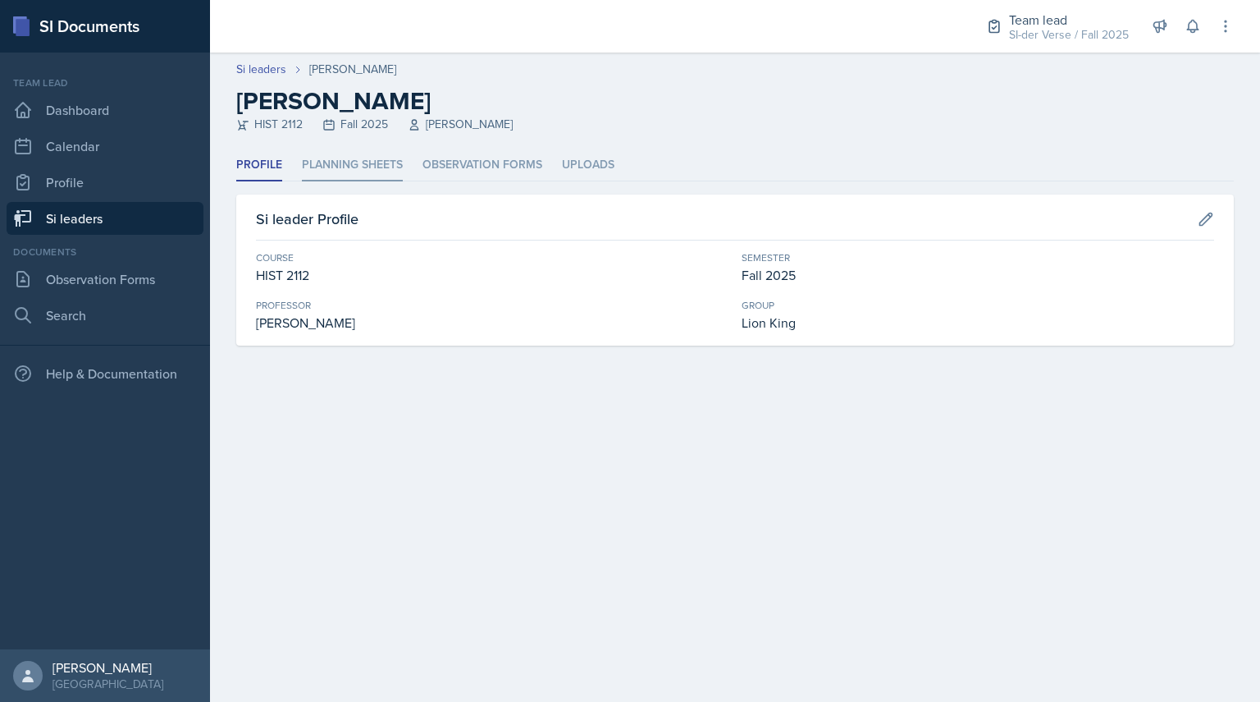
click at [344, 163] on li "Planning Sheets" at bounding box center [352, 165] width 101 height 32
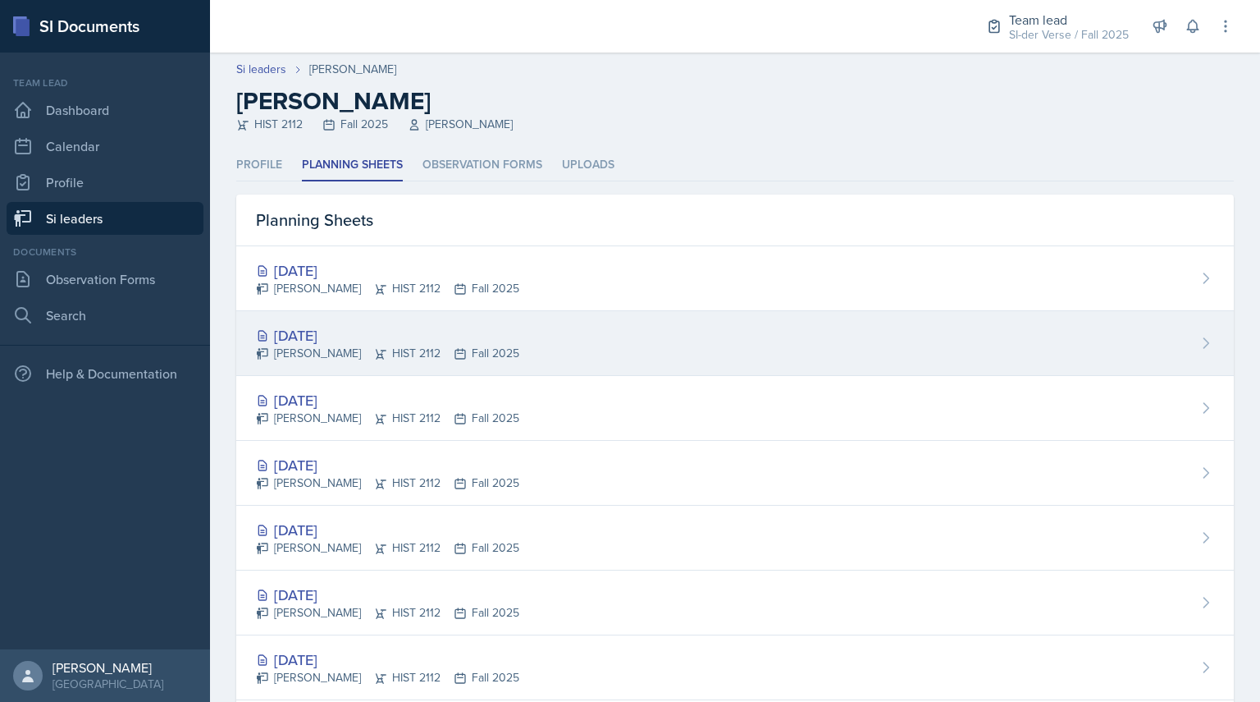
click at [368, 338] on div "[DATE]" at bounding box center [387, 335] width 263 height 22
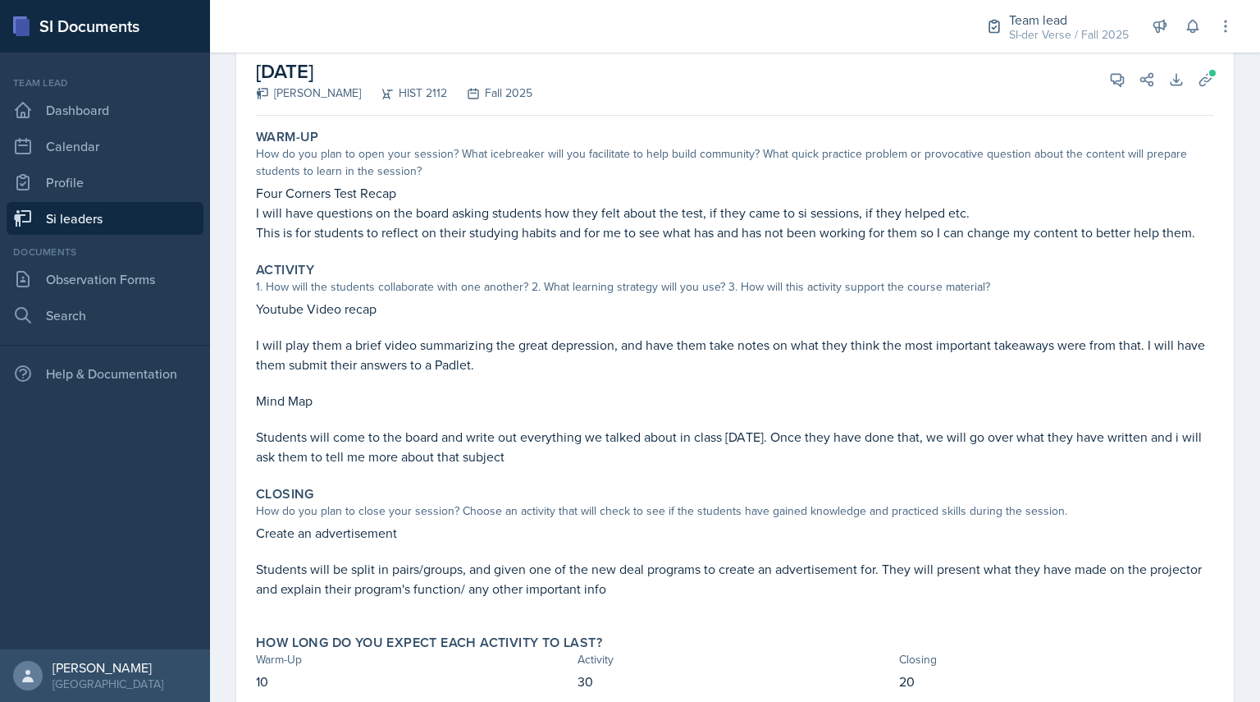
scroll to position [106, 0]
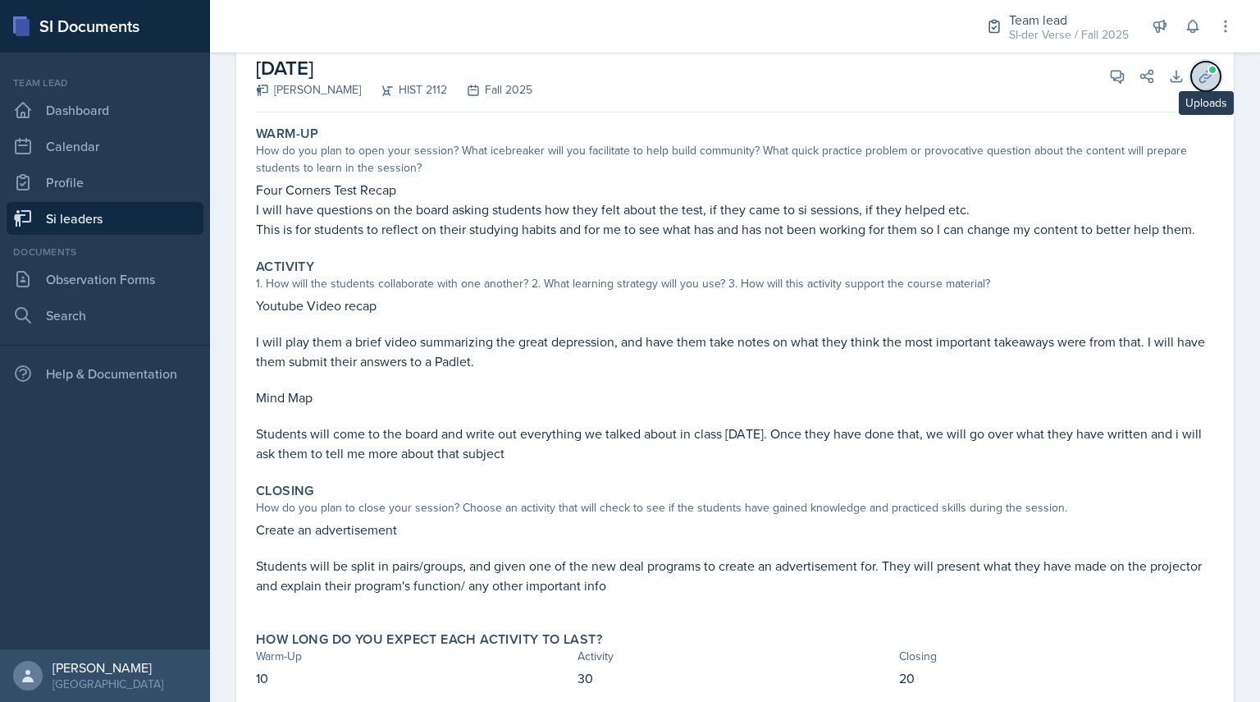
click at [1207, 74] on button "Uploads" at bounding box center [1206, 77] width 30 height 30
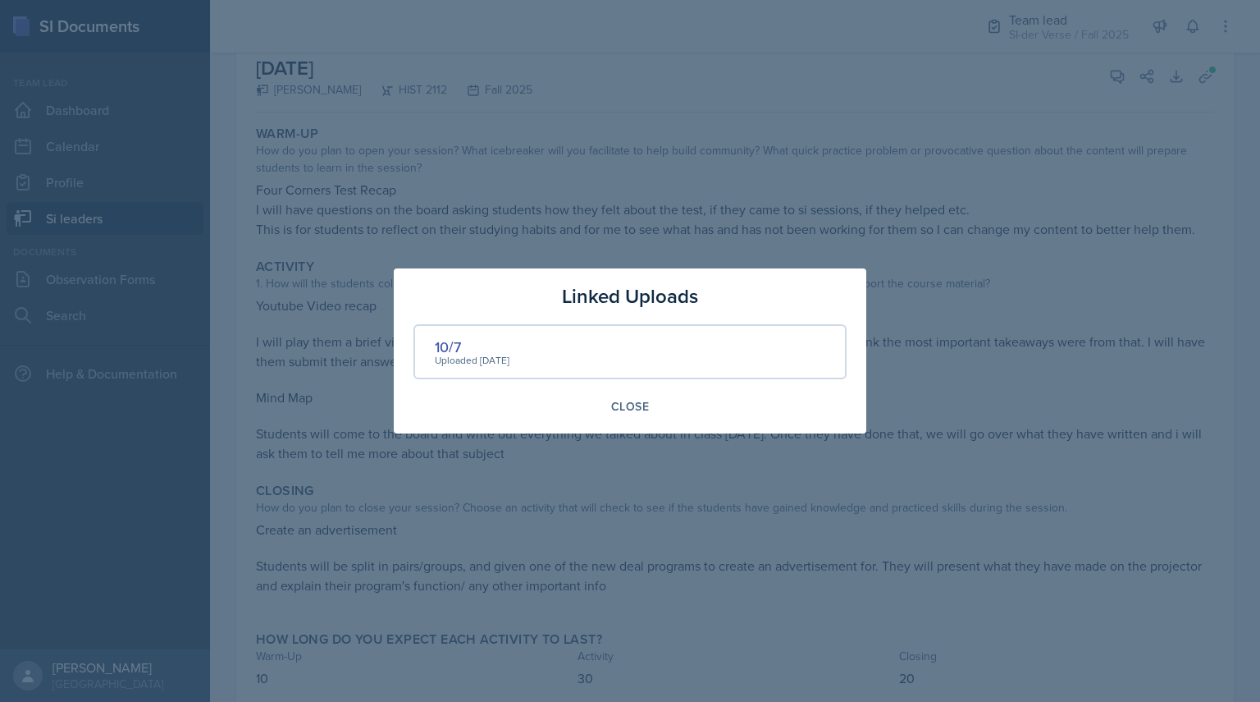
click at [451, 361] on div "Uploaded [DATE]" at bounding box center [472, 360] width 75 height 15
click at [449, 350] on div "10/7" at bounding box center [472, 347] width 75 height 22
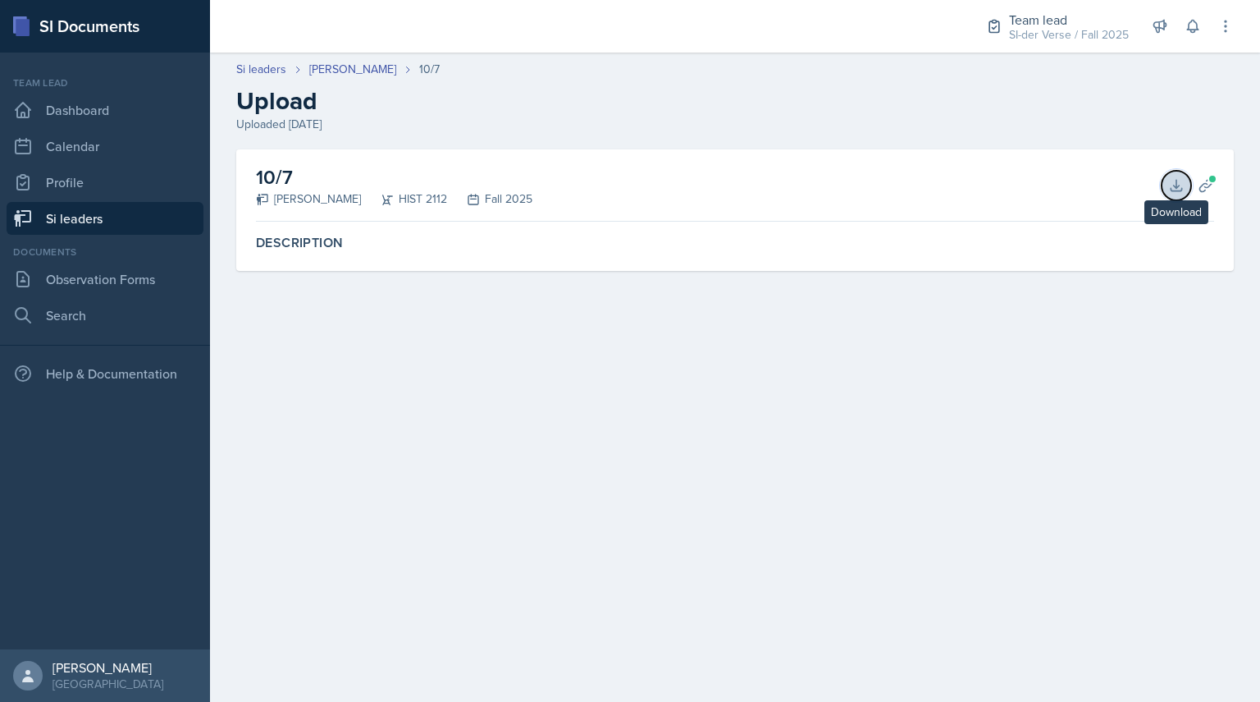
click at [1181, 183] on icon at bounding box center [1177, 185] width 16 height 16
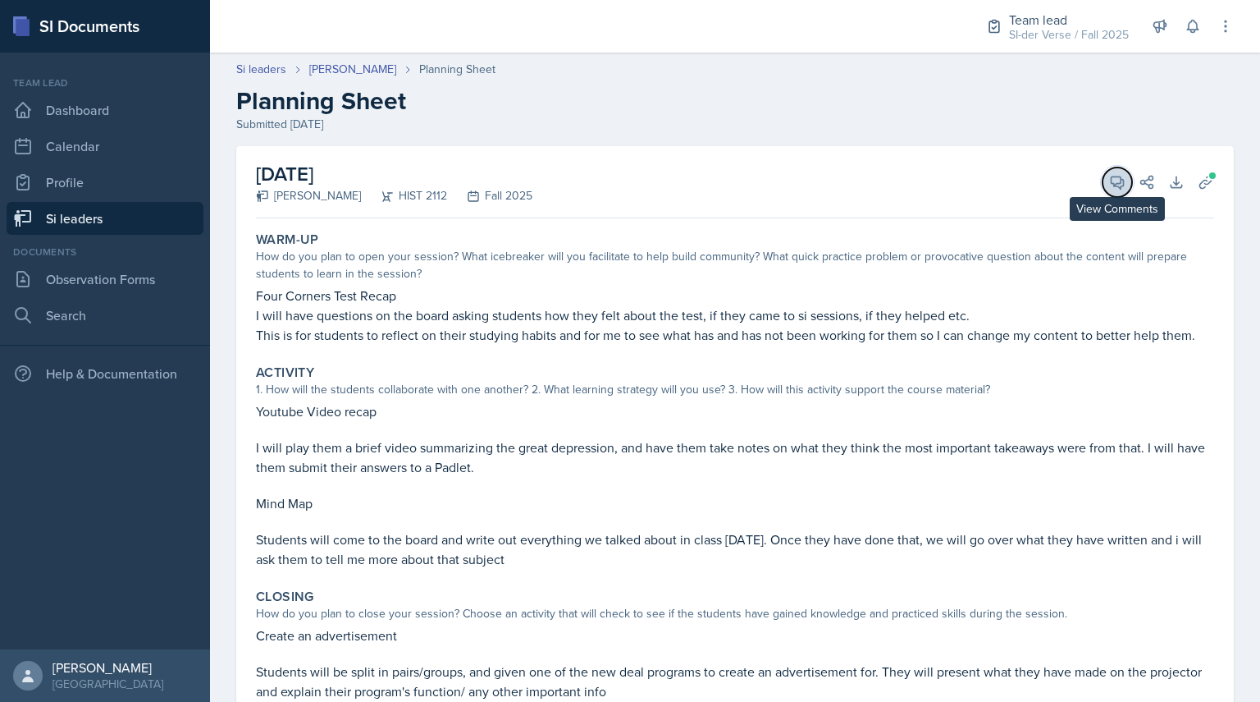
click at [1112, 183] on icon at bounding box center [1118, 182] width 12 height 12
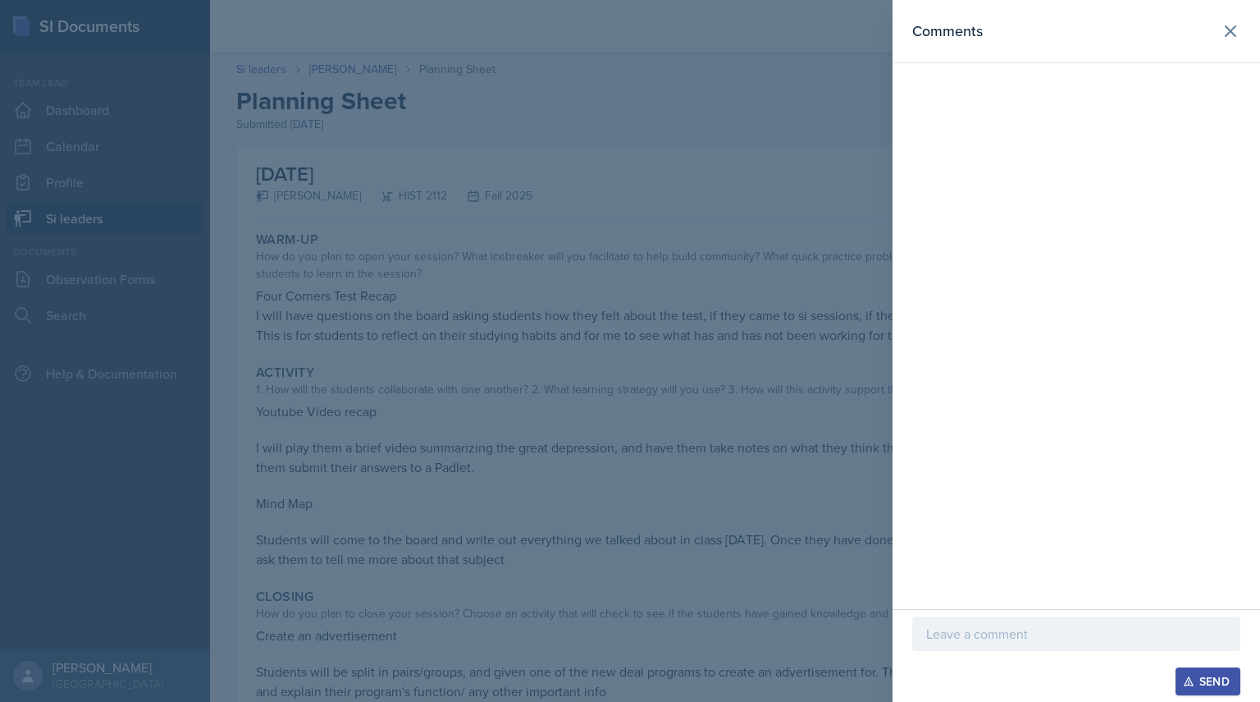
click at [984, 647] on div at bounding box center [1076, 633] width 328 height 34
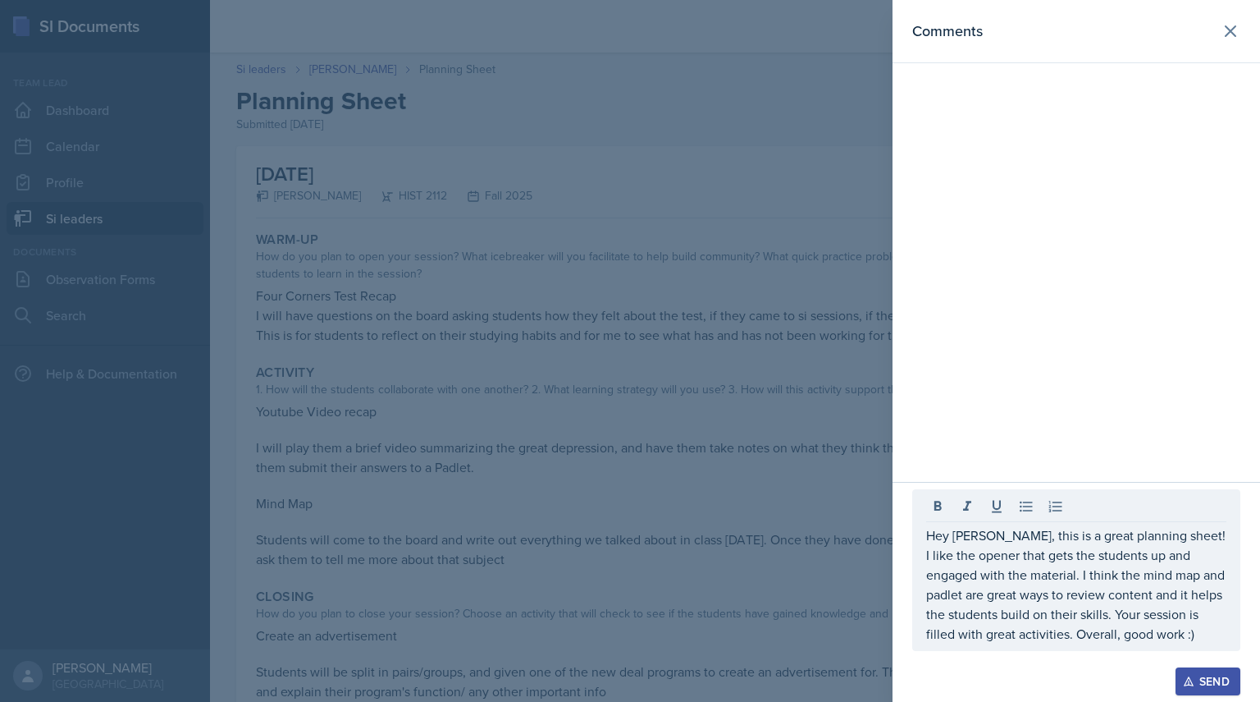
click at [1230, 672] on button "Send" at bounding box center [1208, 681] width 65 height 28
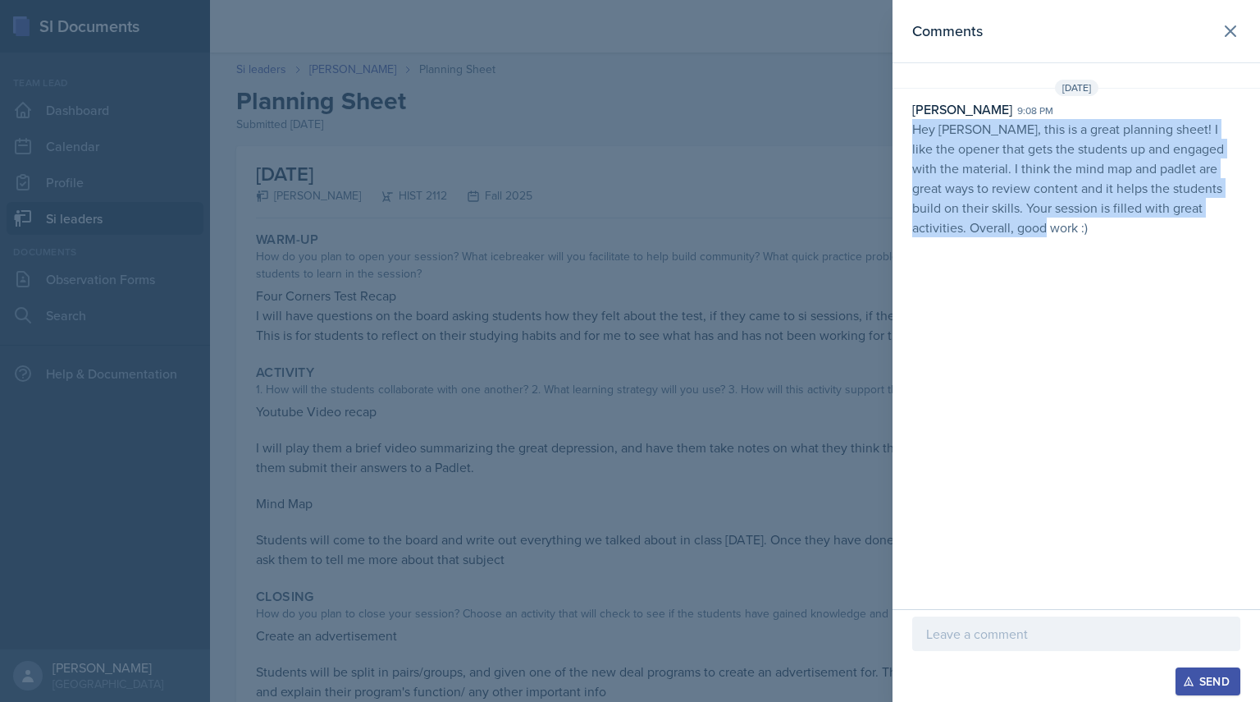
drag, startPoint x: 907, startPoint y: 128, endPoint x: 1058, endPoint y: 282, distance: 215.9
click at [1058, 282] on div "Comments [DATE] [PERSON_NAME] 9:08 pm Hey [PERSON_NAME], this is a great planni…" at bounding box center [1077, 304] width 368 height 609
copy p "Hey [PERSON_NAME], this is a great planning sheet! I like the opener that gets …"
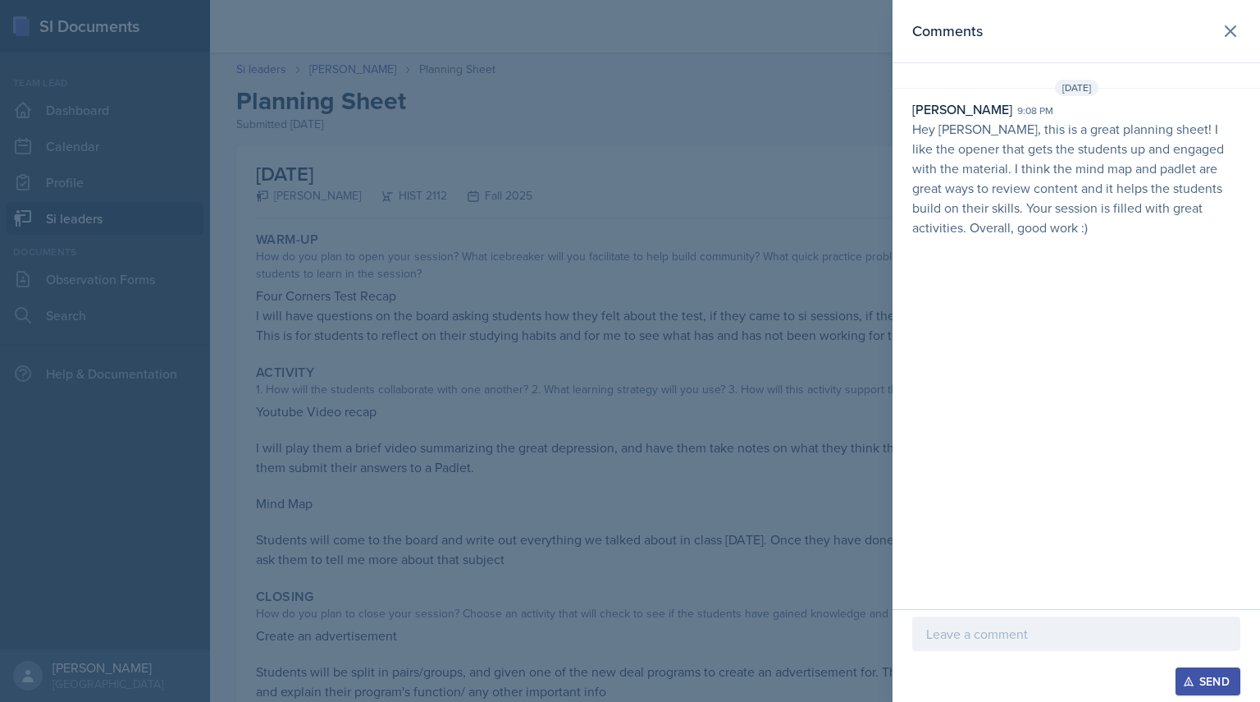
click at [559, 196] on div at bounding box center [630, 351] width 1260 height 702
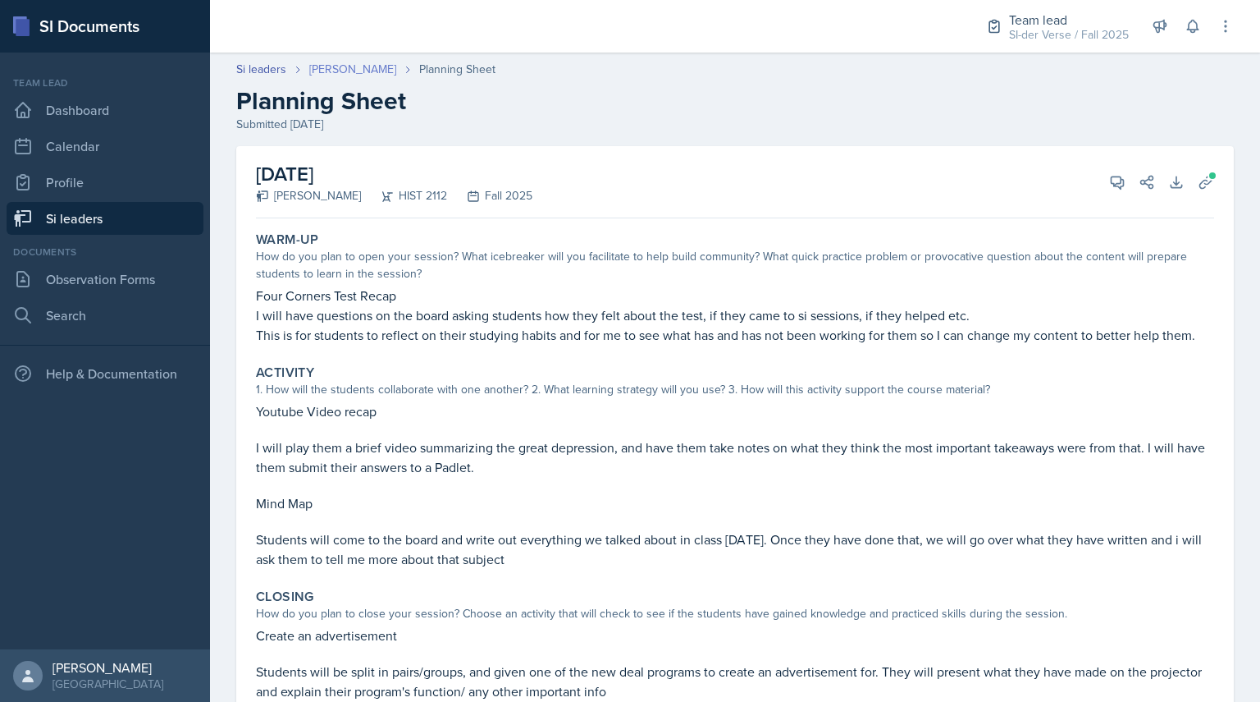
click at [325, 69] on link "[PERSON_NAME]" at bounding box center [352, 69] width 87 height 17
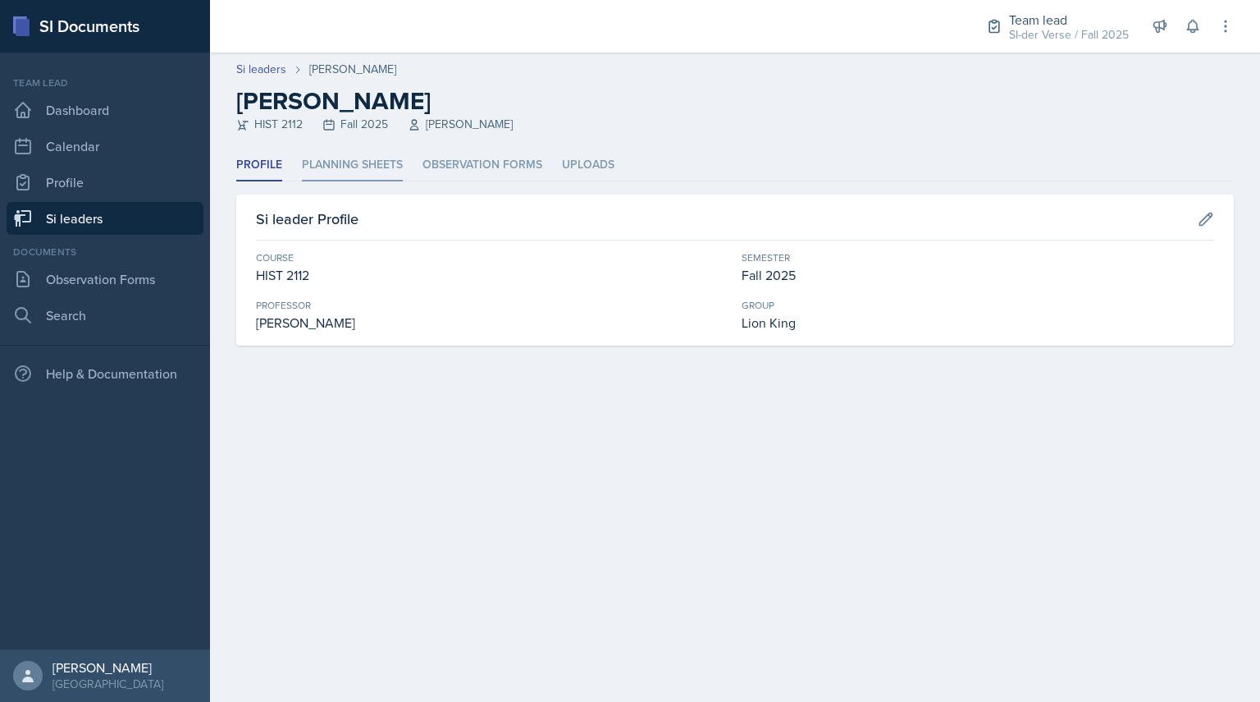
click at [349, 164] on li "Planning Sheets" at bounding box center [352, 165] width 101 height 32
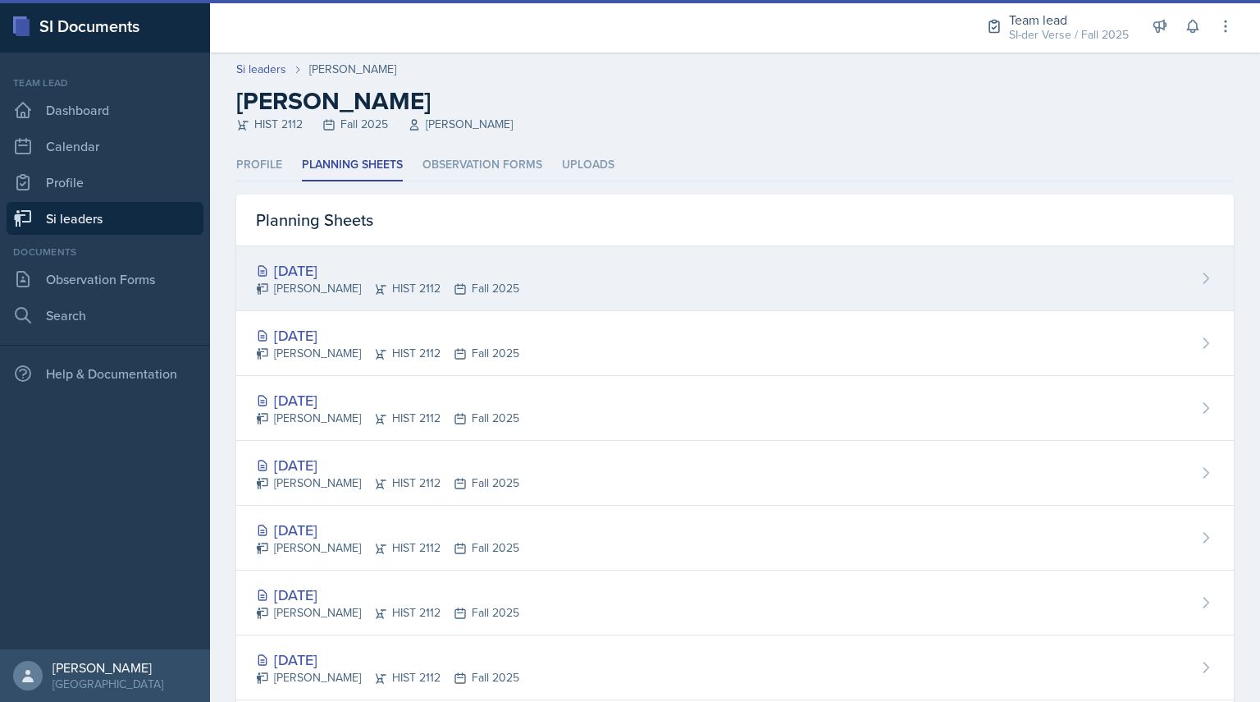
click at [341, 264] on div "[DATE]" at bounding box center [387, 270] width 263 height 22
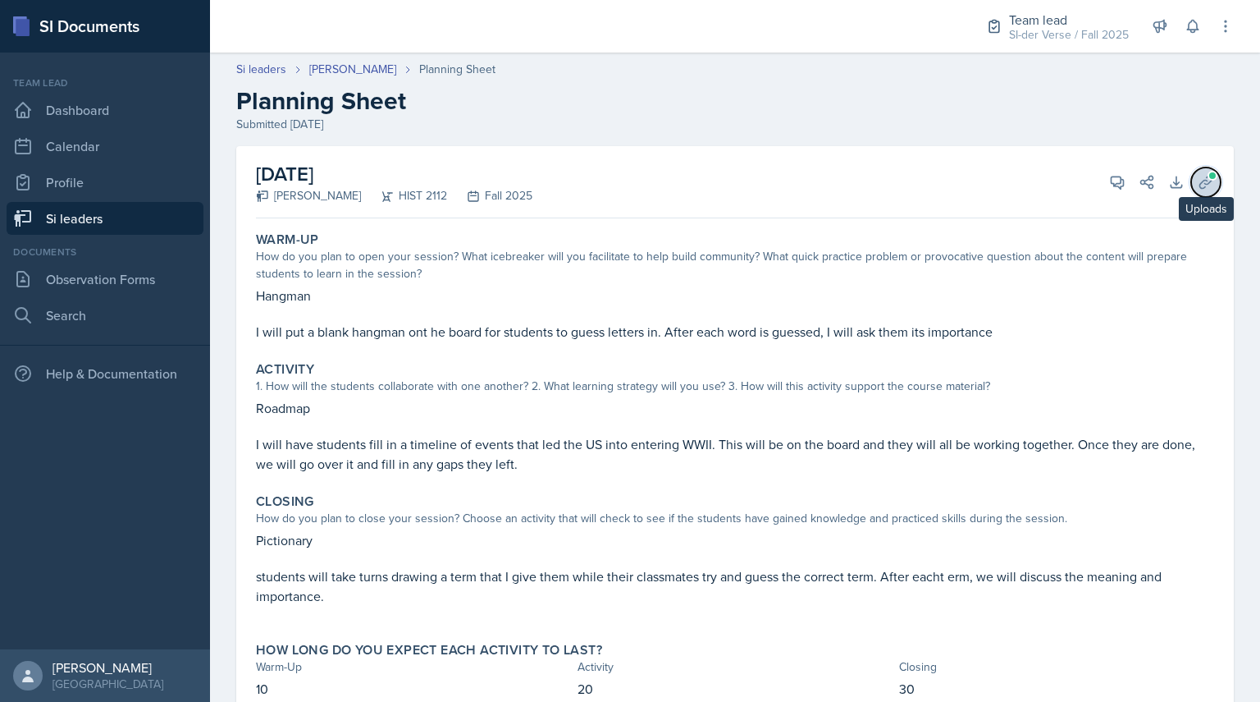
click at [1198, 185] on icon at bounding box center [1206, 182] width 16 height 16
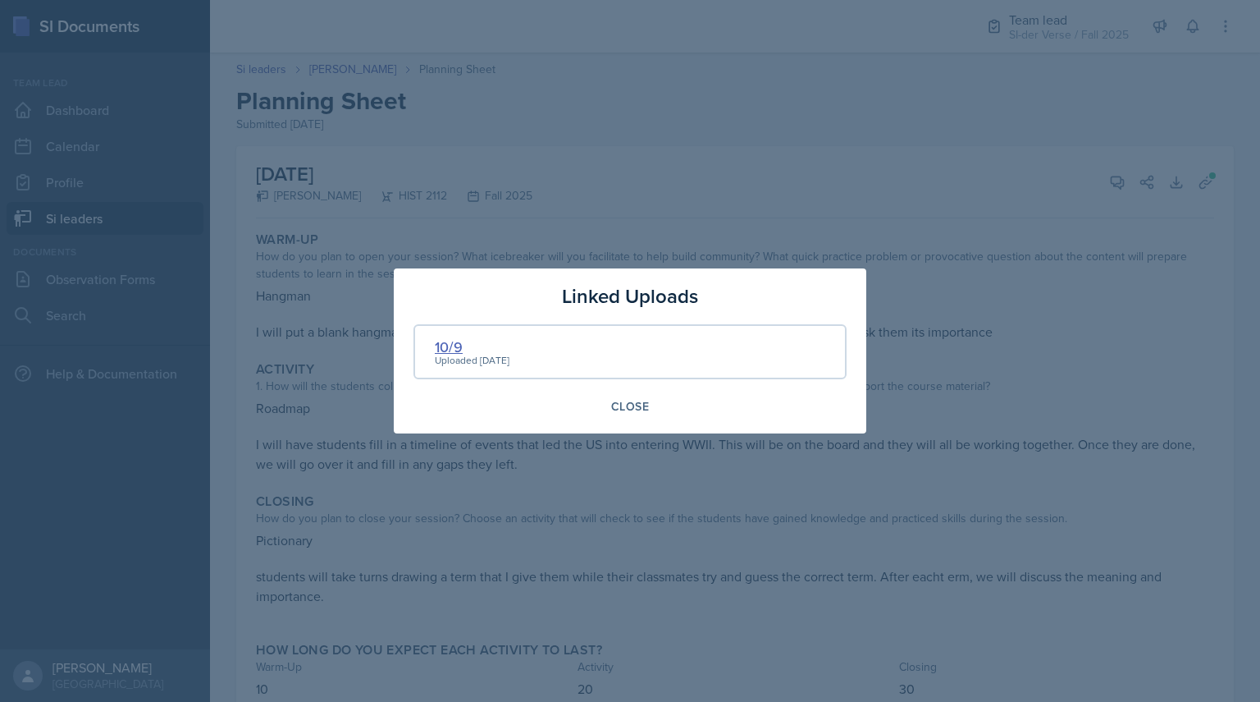
click at [441, 345] on div "10/9" at bounding box center [472, 347] width 75 height 22
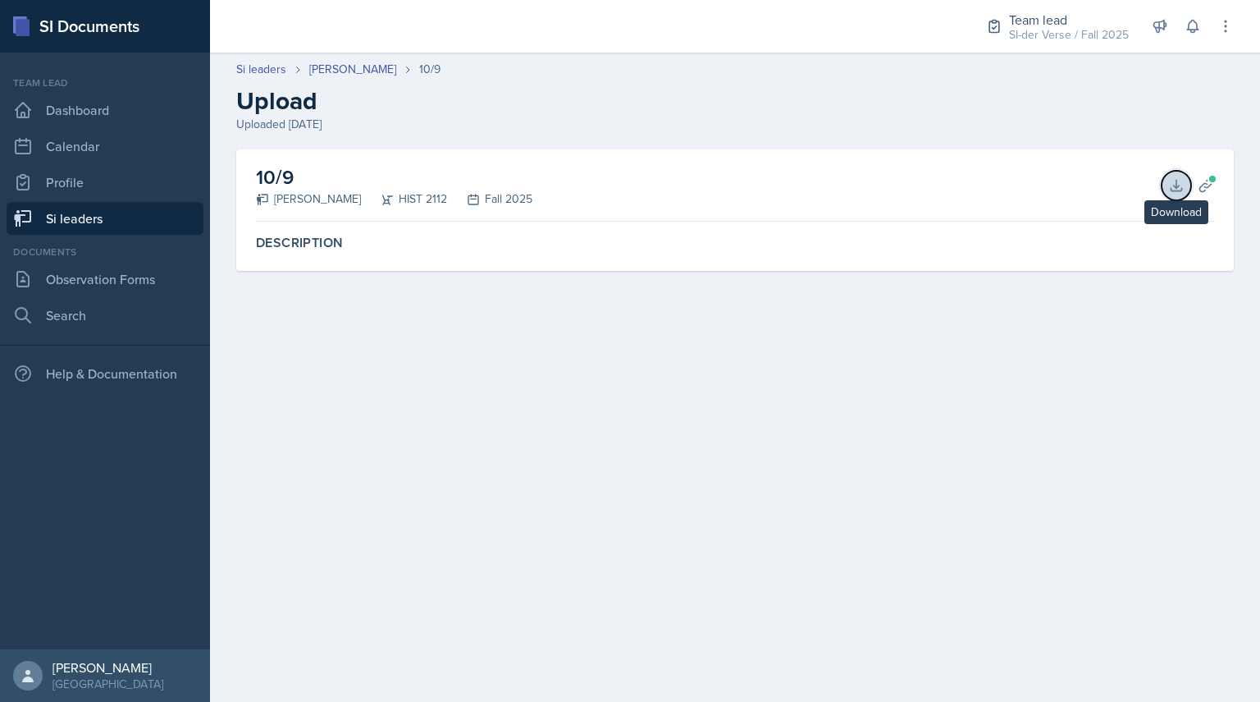
click at [1178, 190] on icon at bounding box center [1176, 185] width 11 height 11
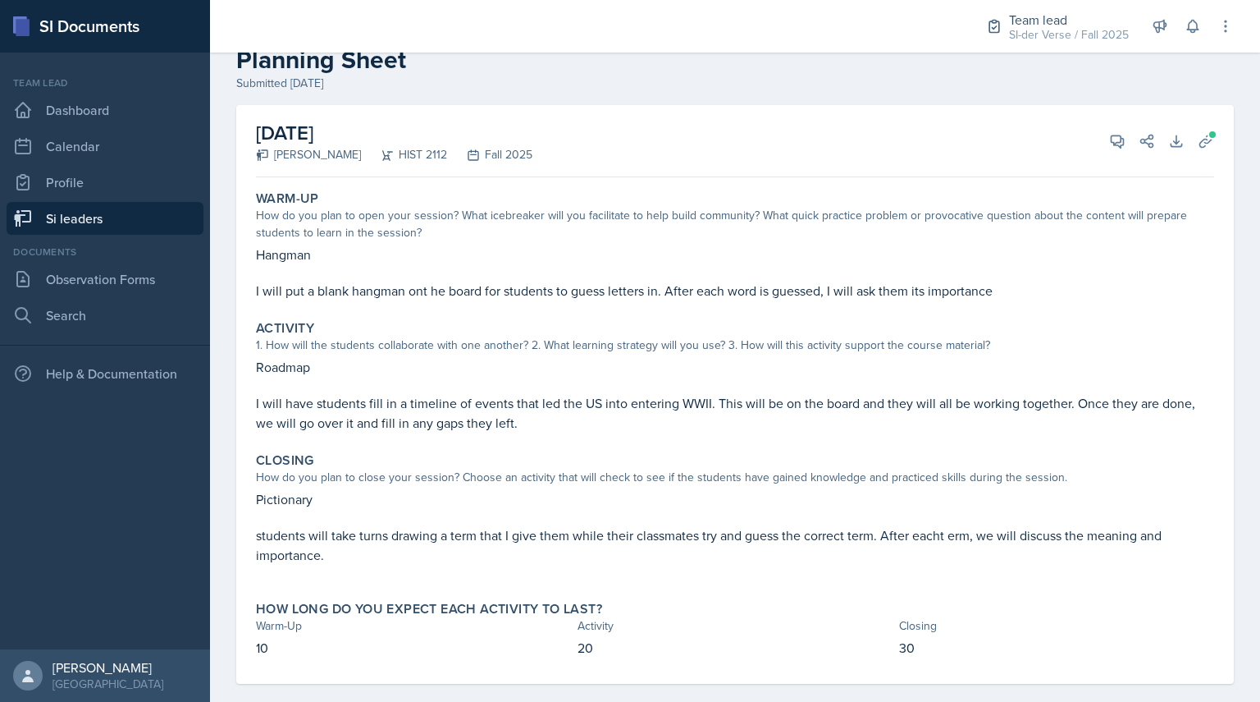
scroll to position [47, 0]
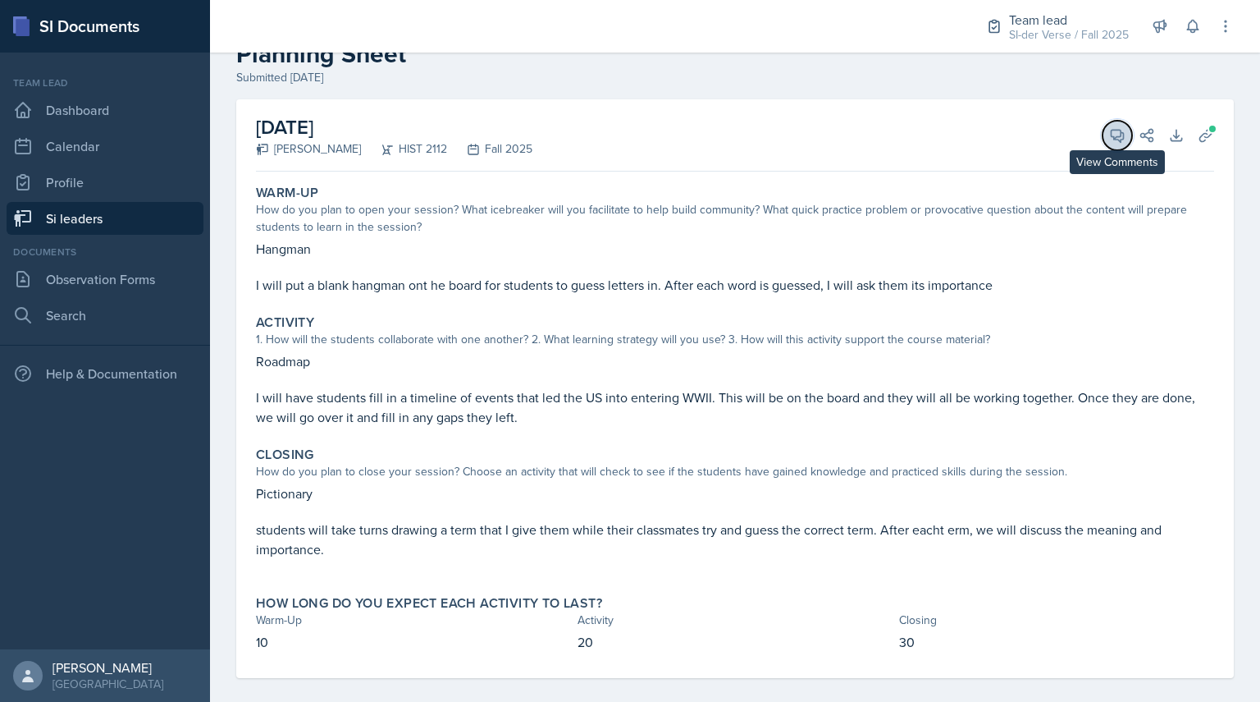
click at [1110, 138] on icon at bounding box center [1117, 135] width 16 height 16
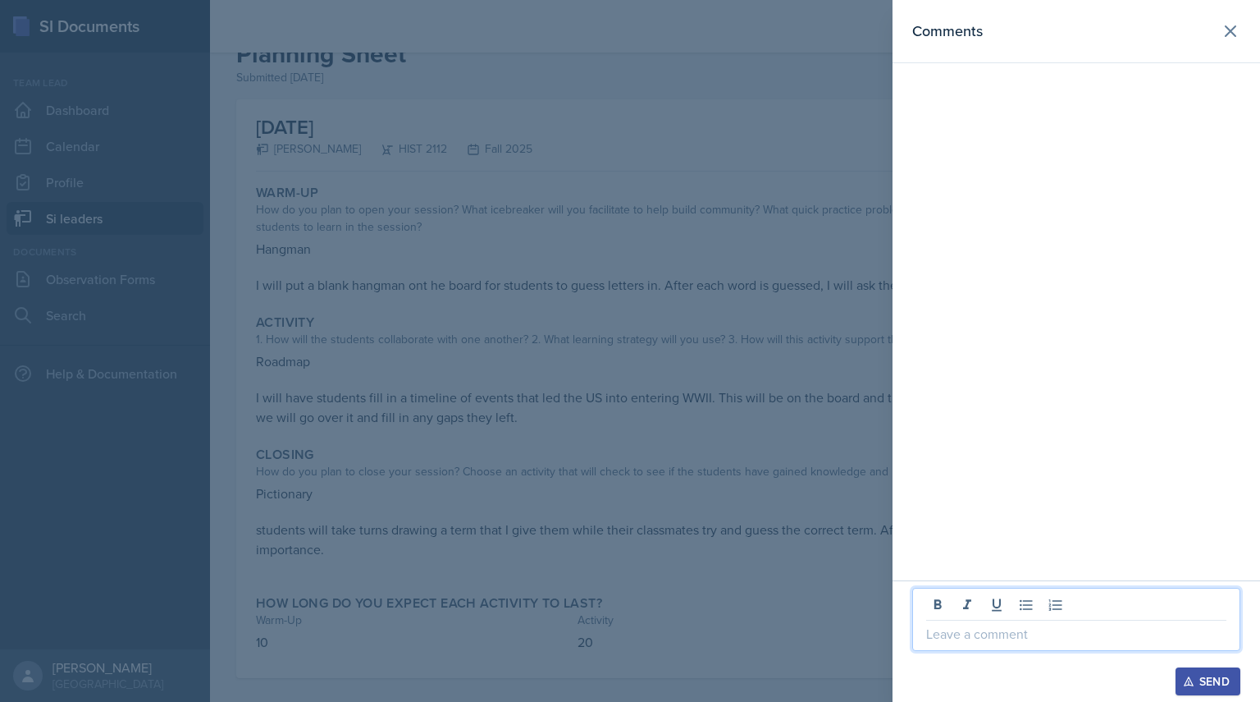
click at [995, 633] on p at bounding box center [1076, 634] width 300 height 20
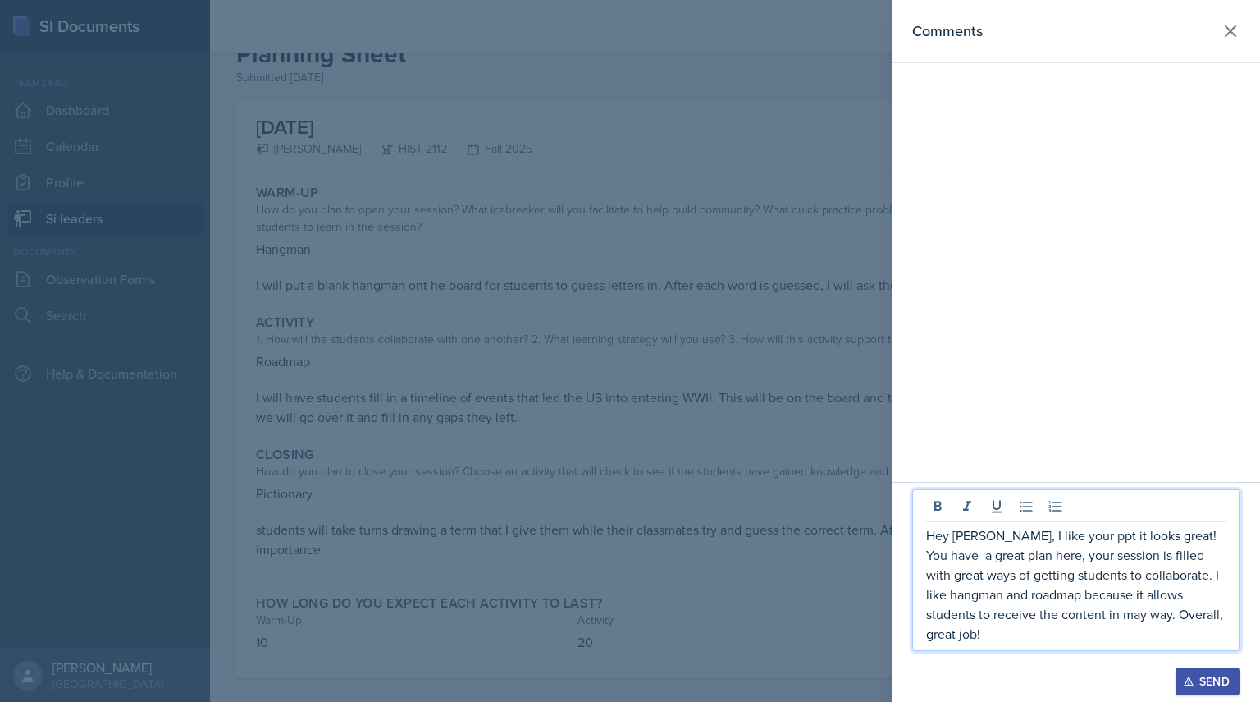
click at [1204, 675] on div "Send" at bounding box center [1208, 681] width 43 height 13
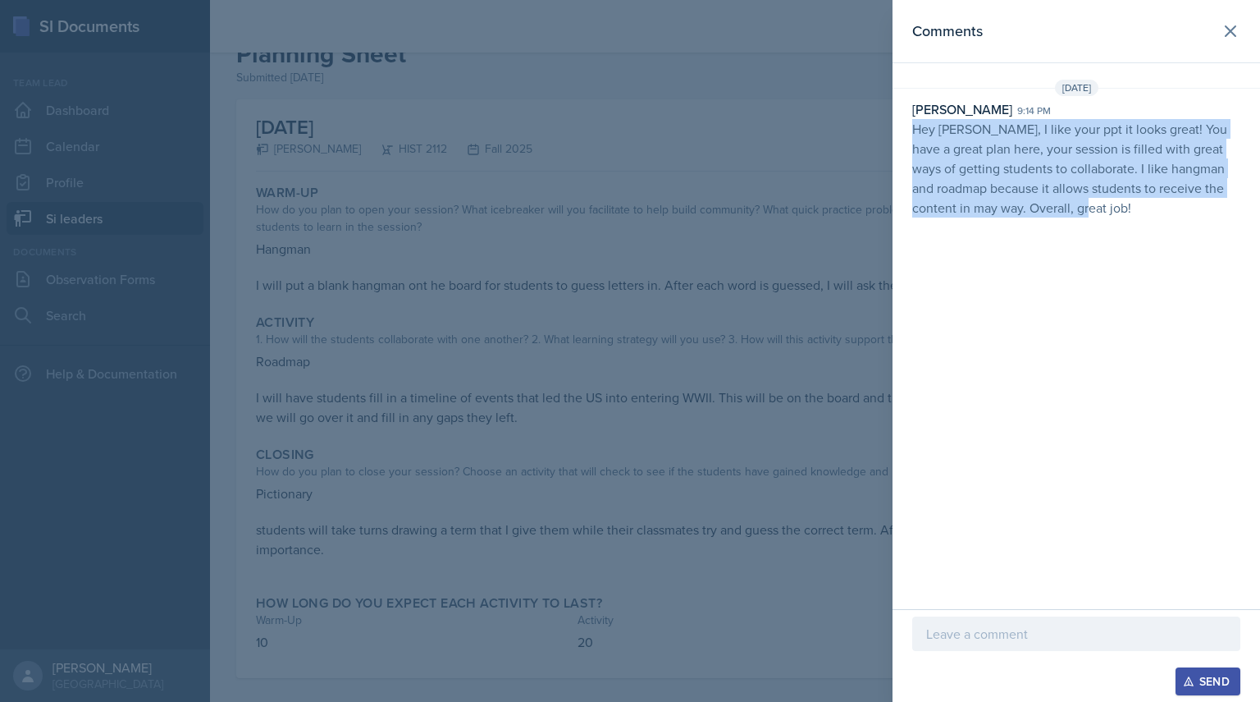
drag, startPoint x: 909, startPoint y: 126, endPoint x: 1175, endPoint y: 246, distance: 291.6
click at [1175, 246] on div "Comments [DATE] [PERSON_NAME] 9:14 pm Hey [PERSON_NAME], I like your ppt it loo…" at bounding box center [1077, 304] width 368 height 609
copy p "Hey [PERSON_NAME], I like your ppt it looks great! You have a great plan here, …"
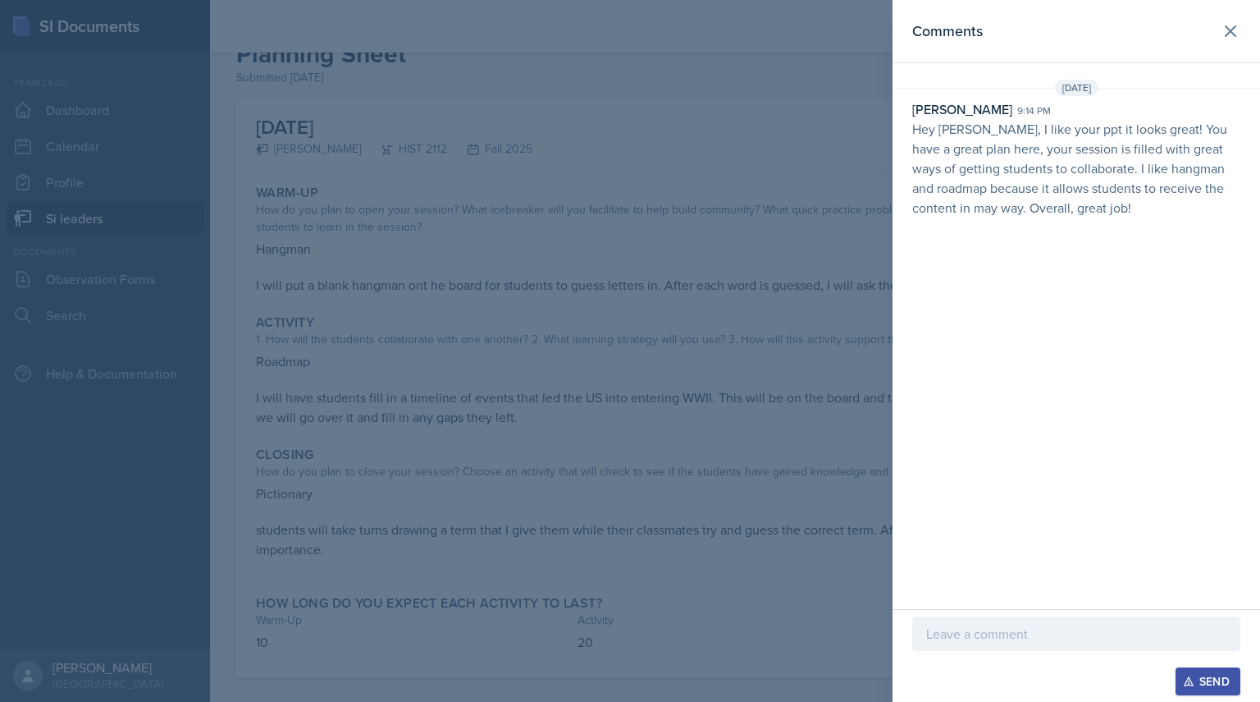
click at [320, 261] on div at bounding box center [630, 351] width 1260 height 702
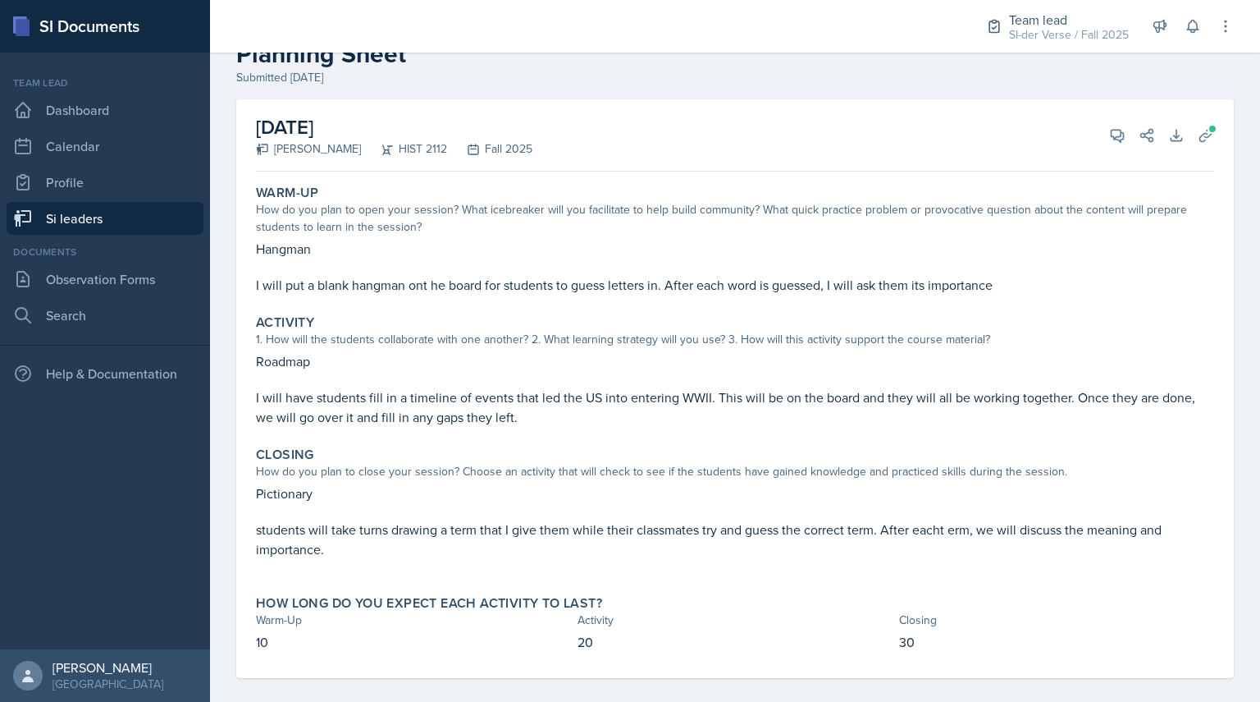
click at [166, 215] on link "Si leaders" at bounding box center [105, 218] width 197 height 33
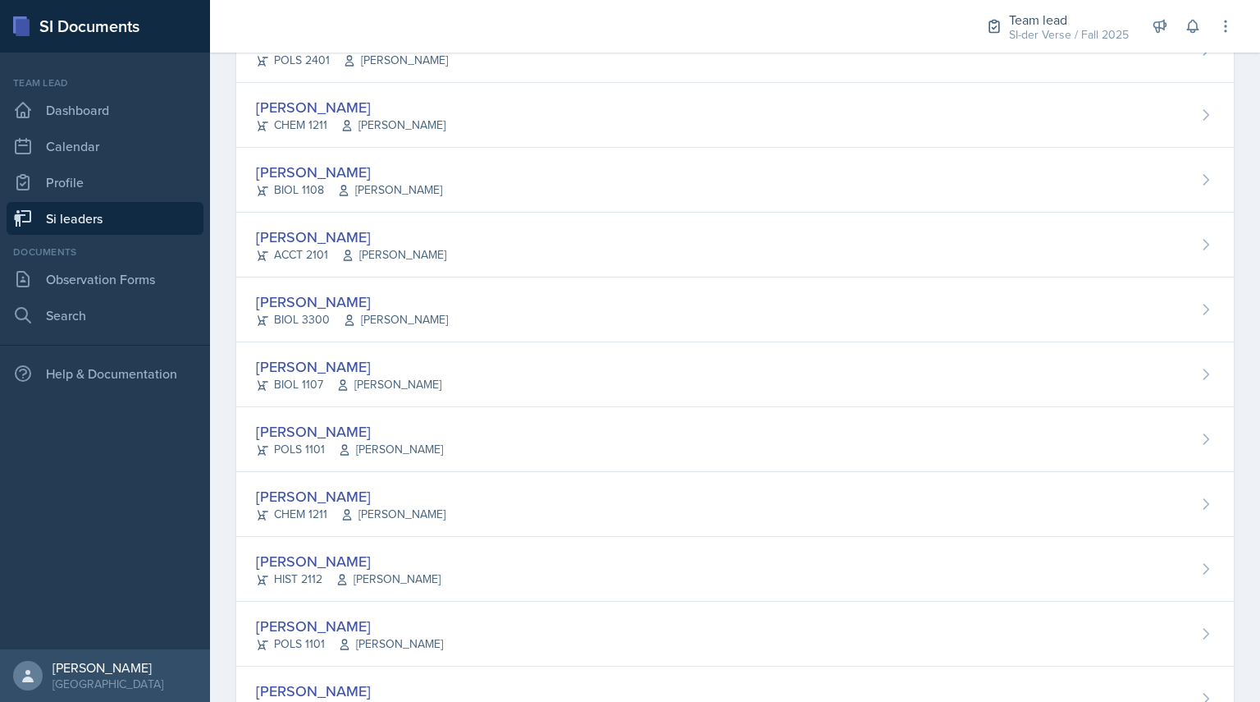
scroll to position [423, 0]
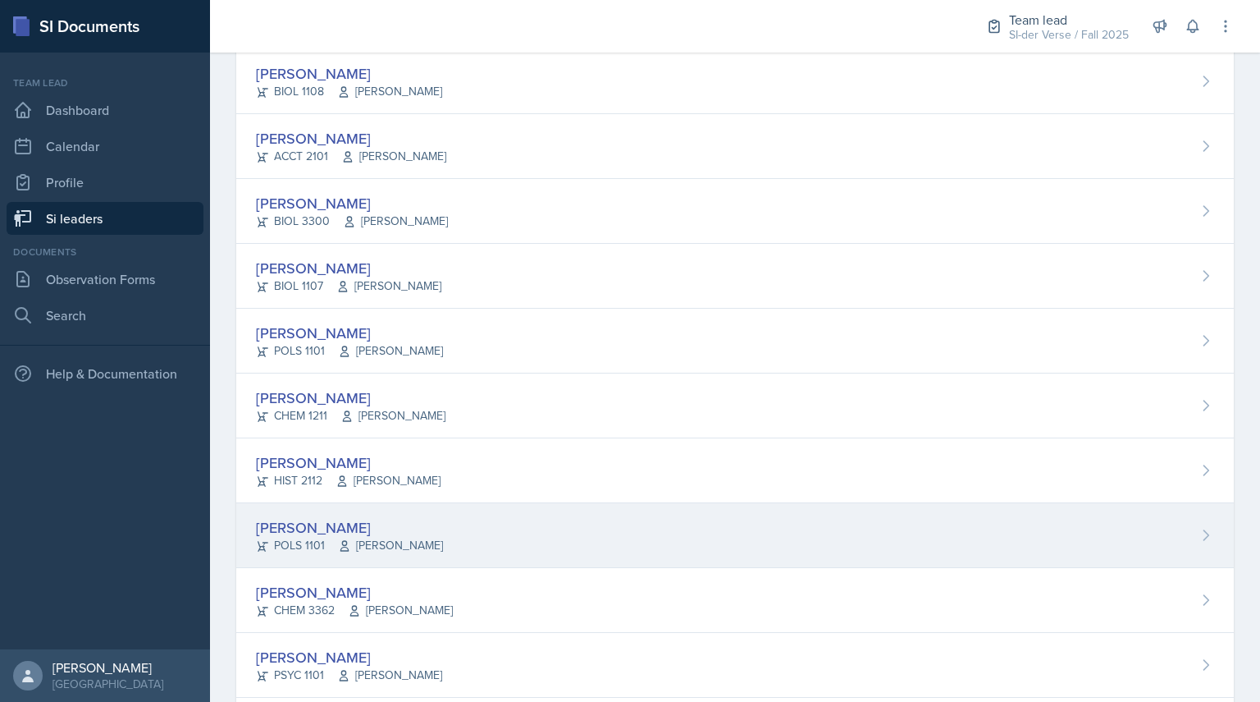
click at [284, 530] on div "[PERSON_NAME]" at bounding box center [349, 527] width 187 height 22
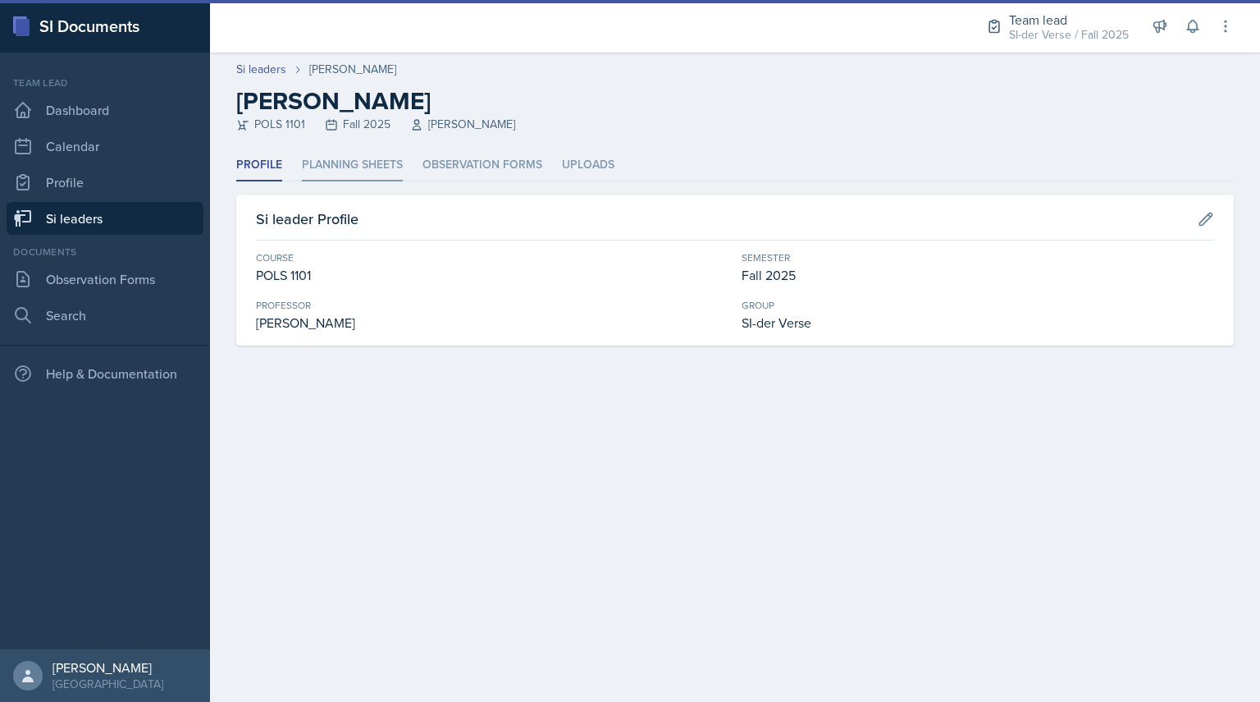
click at [349, 166] on li "Planning Sheets" at bounding box center [352, 165] width 101 height 32
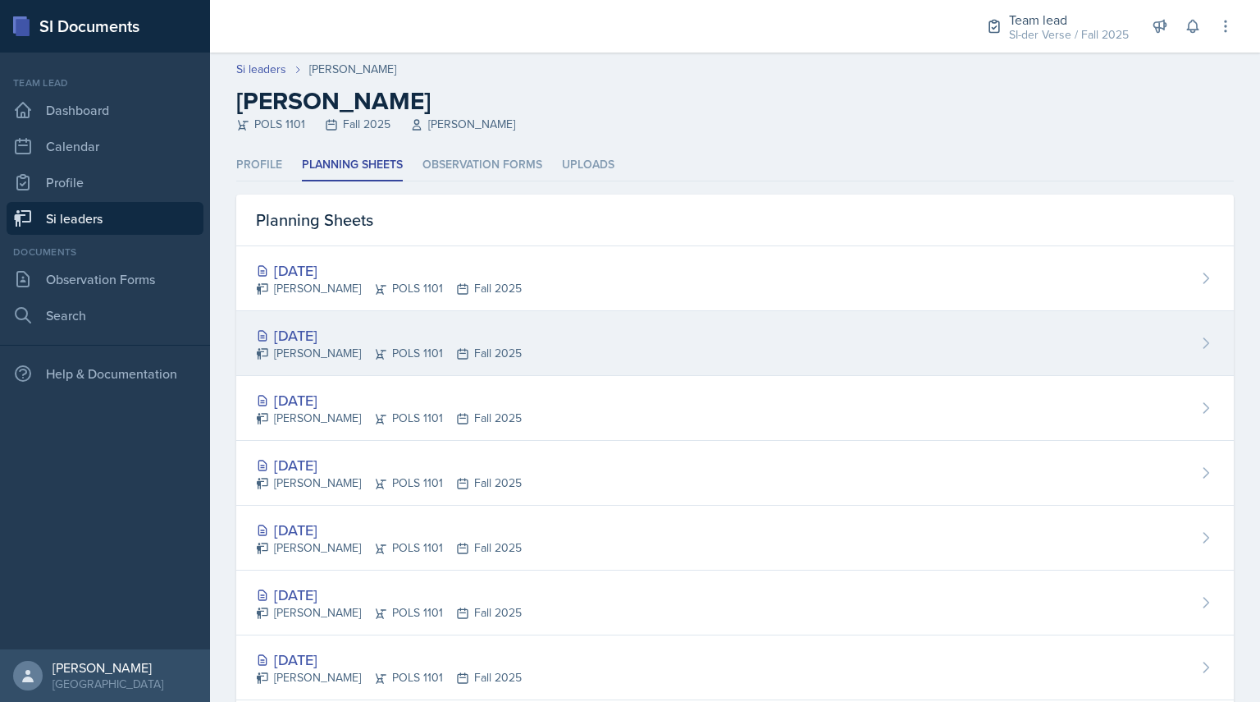
click at [304, 348] on div "[PERSON_NAME] POLS 1101 Fall 2025" at bounding box center [389, 353] width 266 height 17
